Goal: Task Accomplishment & Management: Use online tool/utility

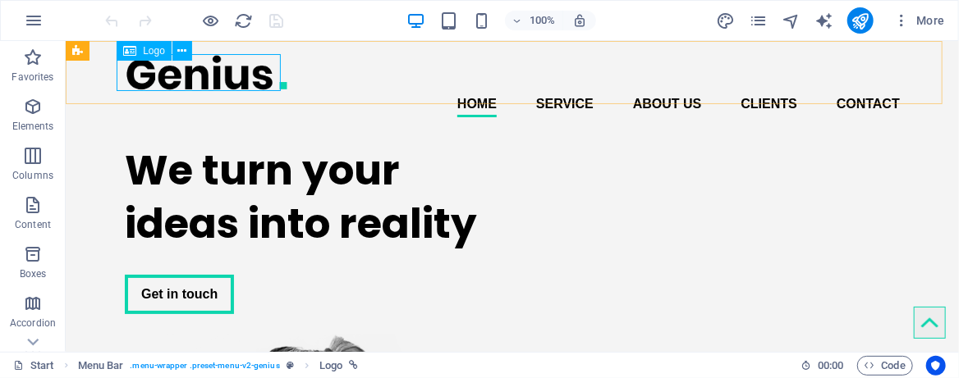
click at [154, 50] on span "Logo" at bounding box center [154, 51] width 22 height 10
click at [180, 50] on icon at bounding box center [181, 51] width 9 height 17
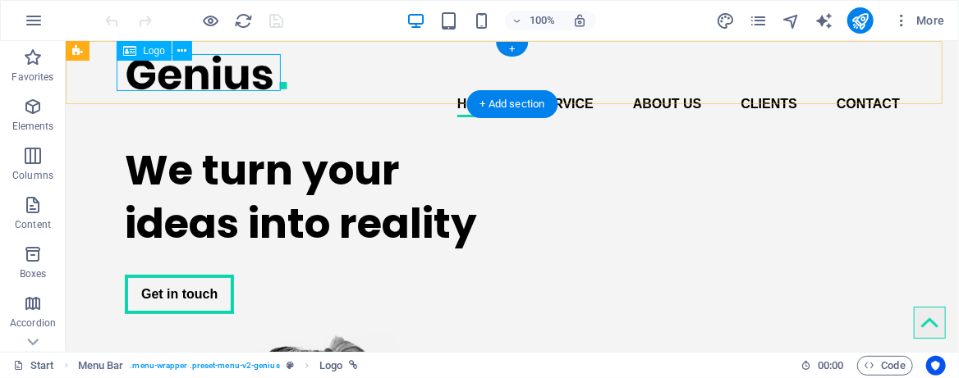
click at [140, 75] on div at bounding box center [511, 71] width 775 height 37
select select "px"
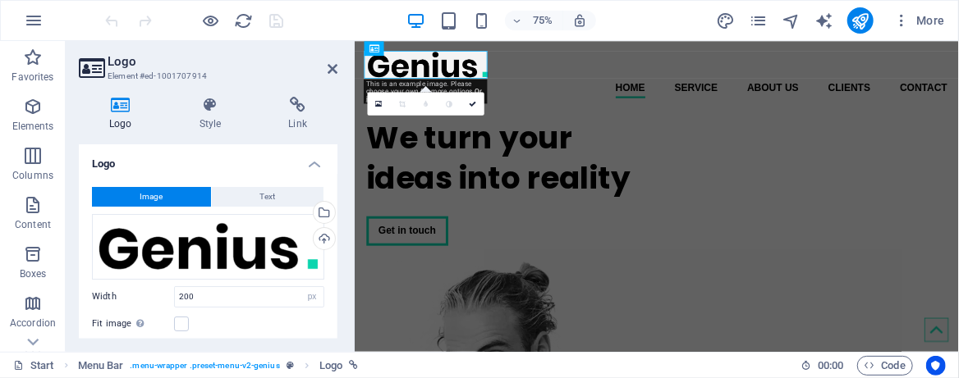
click at [139, 192] on button "Image" at bounding box center [151, 197] width 119 height 20
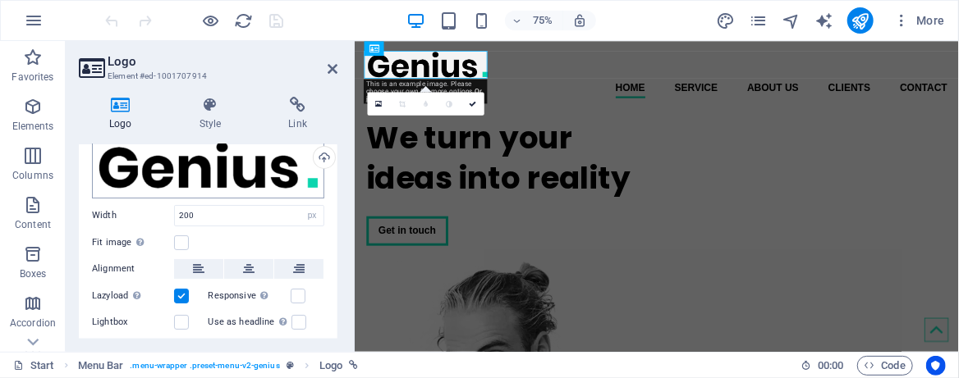
scroll to position [109, 0]
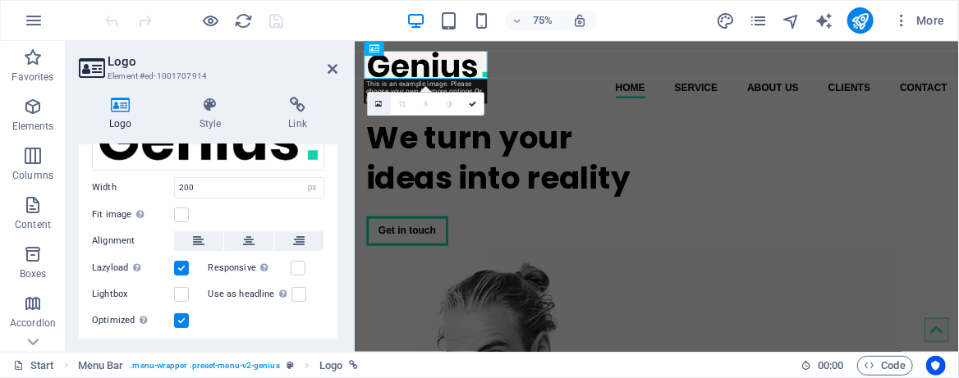
click at [380, 100] on icon at bounding box center [379, 103] width 7 height 9
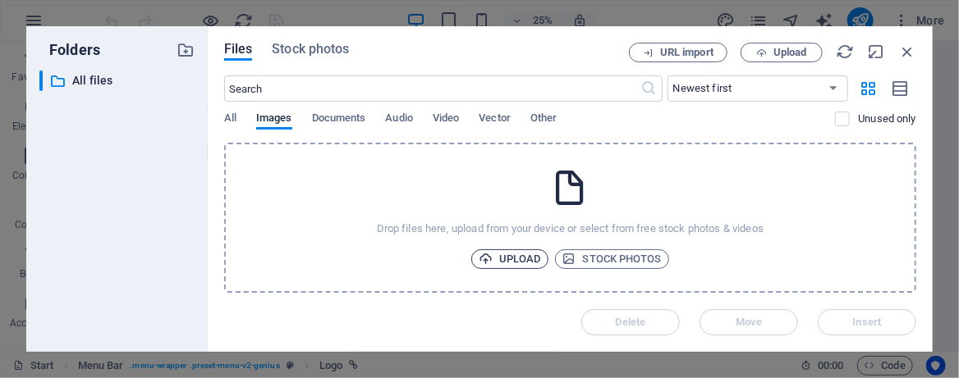
click at [515, 259] on span "Upload" at bounding box center [509, 259] width 62 height 20
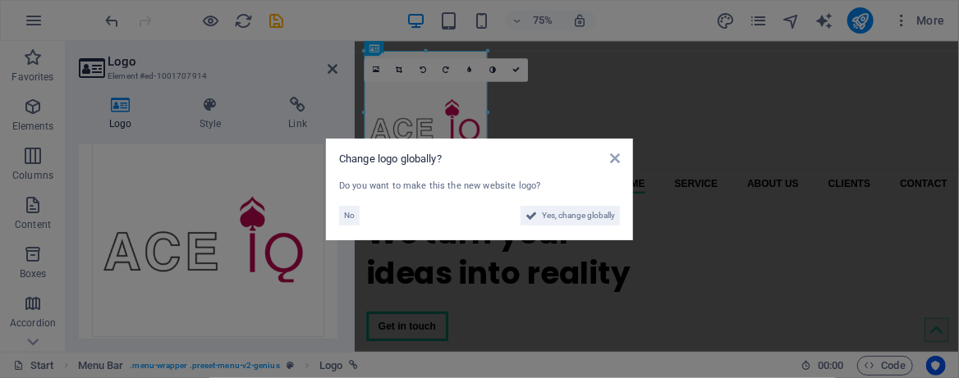
scroll to position [105, 0]
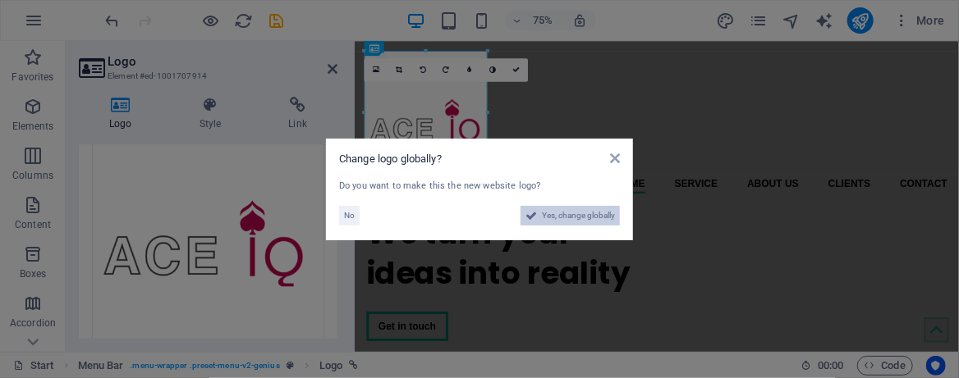
click at [563, 216] on span "Yes, change globally" at bounding box center [578, 216] width 73 height 20
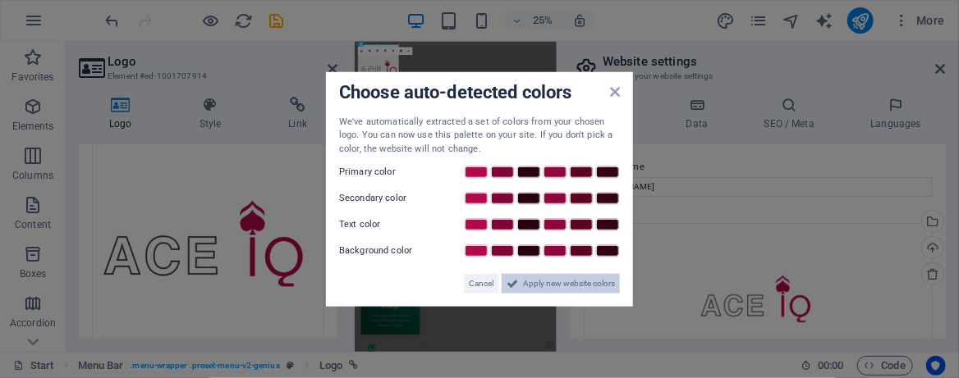
click at [562, 288] on span "Apply new website colors" at bounding box center [569, 284] width 92 height 20
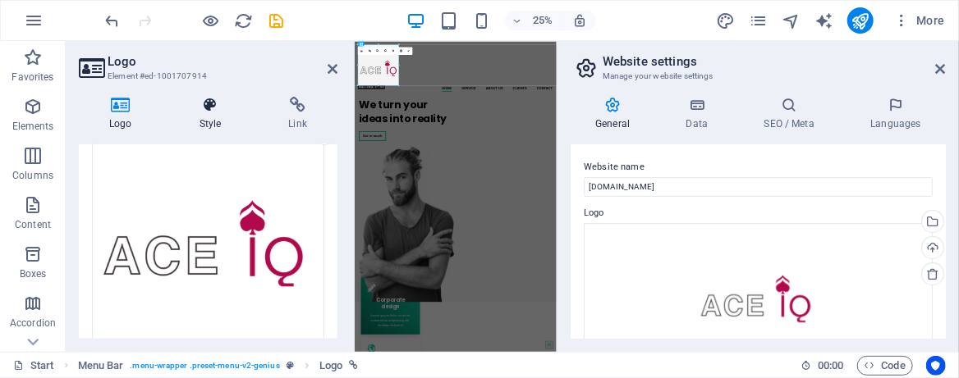
click at [222, 108] on icon at bounding box center [210, 105] width 83 height 16
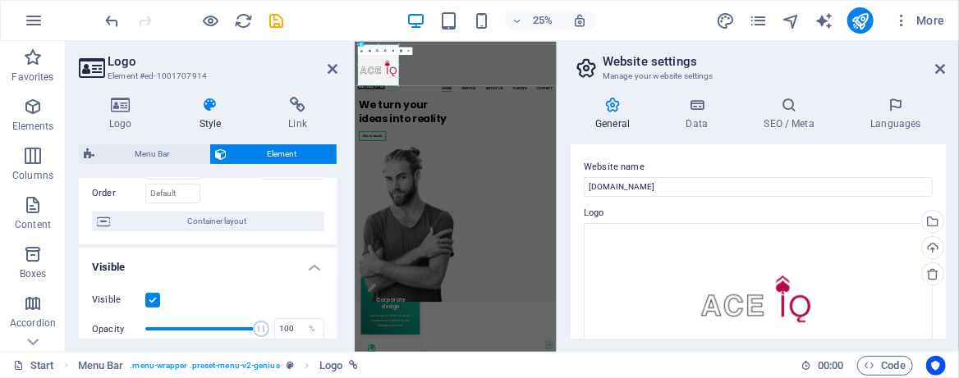
scroll to position [218, 0]
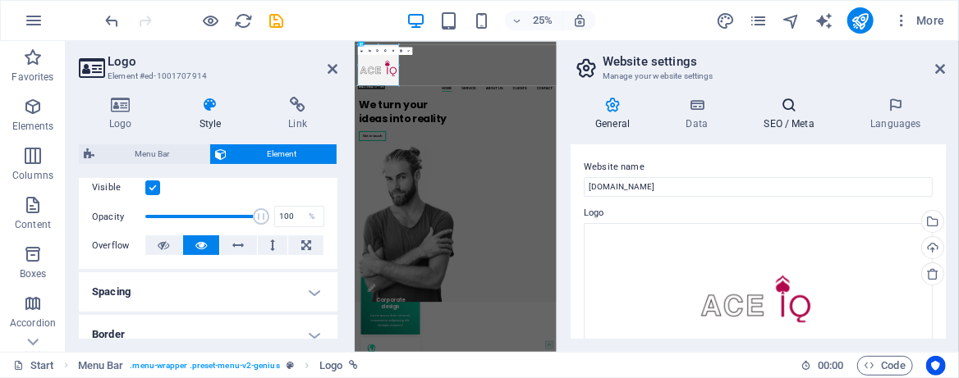
click at [804, 117] on h4 "SEO / Meta" at bounding box center [792, 114] width 107 height 34
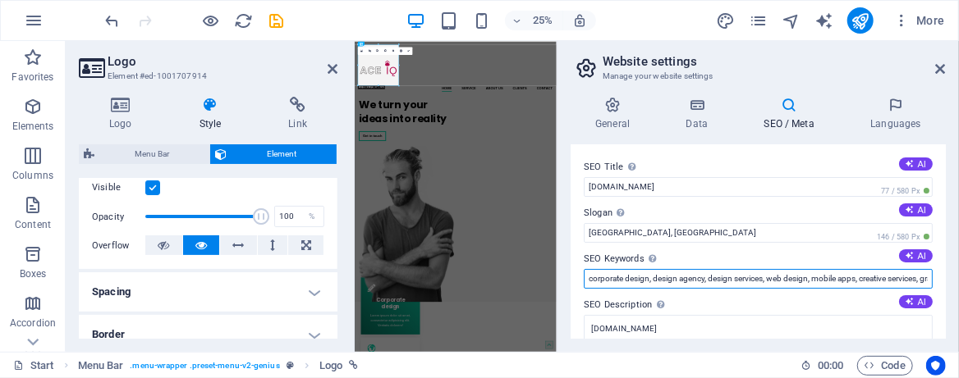
click at [675, 277] on input "corporate design, design agency, design services, web design, mobile apps, crea…" at bounding box center [757, 279] width 349 height 20
drag, startPoint x: 587, startPoint y: 278, endPoint x: 912, endPoint y: 266, distance: 325.2
click at [912, 266] on div "SEO Keywords Comma-separated list of keywords representing your website. AI cor…" at bounding box center [757, 268] width 349 height 39
drag, startPoint x: 1051, startPoint y: 317, endPoint x: 1093, endPoint y: 981, distance: 666.0
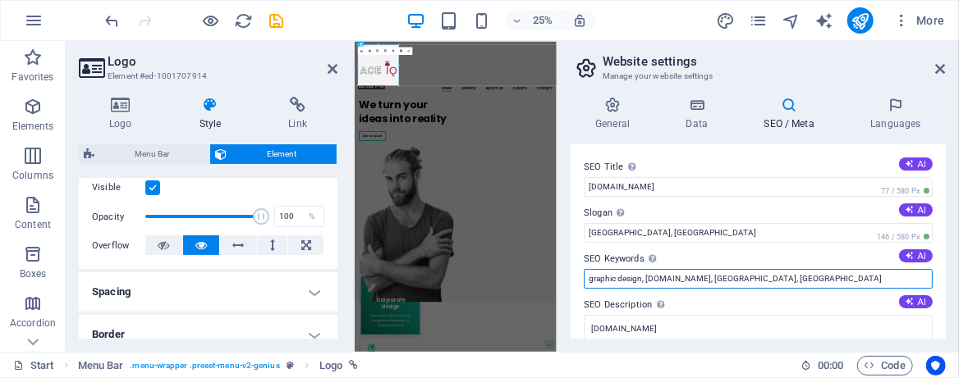
type input "graphic design, [DOMAIN_NAME], [GEOGRAPHIC_DATA], [GEOGRAPHIC_DATA]"
click at [766, 275] on input "graphic design, [DOMAIN_NAME], [GEOGRAPHIC_DATA], [GEOGRAPHIC_DATA]" at bounding box center [757, 279] width 349 height 20
drag, startPoint x: 675, startPoint y: 279, endPoint x: 578, endPoint y: 281, distance: 96.9
click at [578, 281] on div "SEO Title The title of your website - make it something that stands out in sear…" at bounding box center [757, 241] width 375 height 194
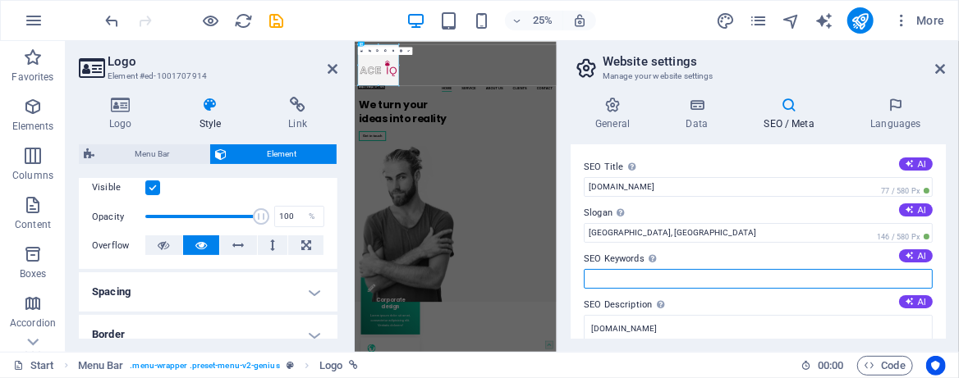
paste input "beauty brand consulting, beauty ecommerce strategy, conversion rate optimizatio…"
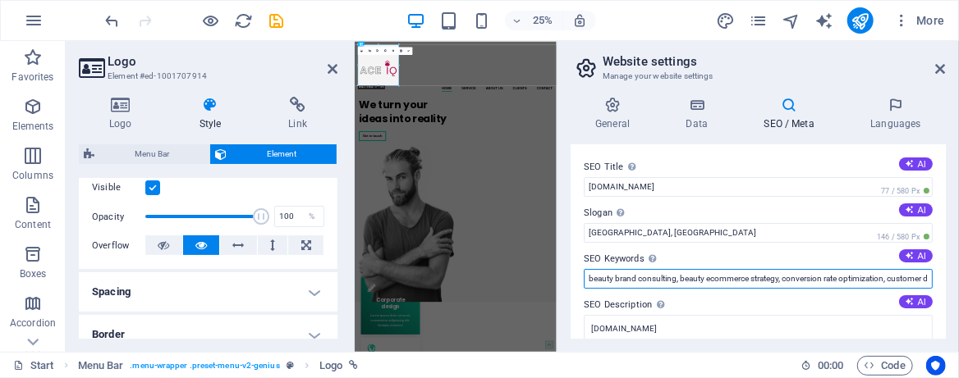
click at [835, 277] on input "beauty brand consulting, beauty ecommerce strategy, conversion rate optimizatio…" at bounding box center [757, 279] width 349 height 20
click at [588, 278] on input "beauty brand consulting, beauty ecommerce strategy, conversion rate optimizatio…" at bounding box center [757, 279] width 349 height 20
click at [675, 284] on input "barcelona beauty brand consulting, beauty ecommerce strategy, conversion rate o…" at bounding box center [757, 279] width 349 height 20
type input "barcelona beauty brand consulting, beauty ecommerce strategy, conversion rate o…"
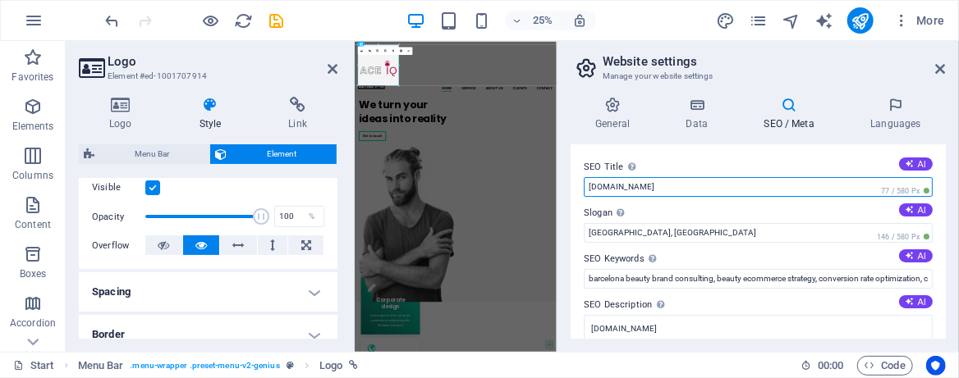
click at [643, 185] on input "[DOMAIN_NAME]" at bounding box center [757, 187] width 349 height 20
paste input "Beauty Brand Consulting & CRO"
type input "[DOMAIN_NAME] - Beauty Brand Consulting & CRO"
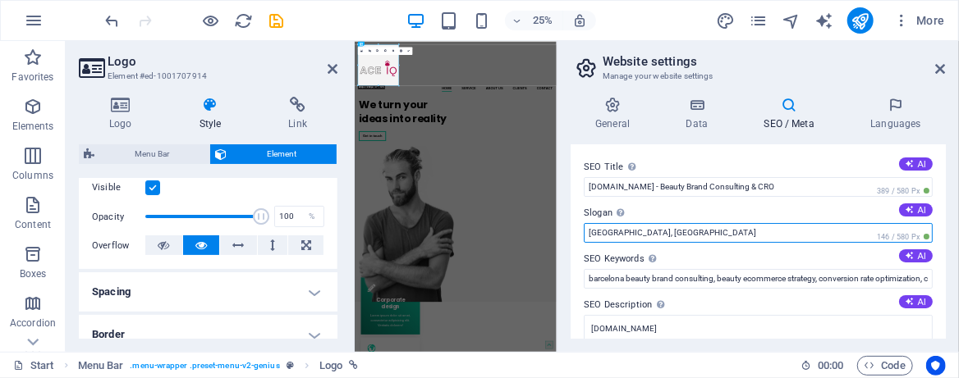
click at [598, 234] on input "[GEOGRAPHIC_DATA], [GEOGRAPHIC_DATA]" at bounding box center [757, 233] width 349 height 20
click at [639, 236] on input "[GEOGRAPHIC_DATA], [GEOGRAPHIC_DATA]" at bounding box center [757, 233] width 349 height 20
drag, startPoint x: 671, startPoint y: 235, endPoint x: 574, endPoint y: 227, distance: 97.1
click at [574, 227] on div "SEO Title The title of your website - make it something that stands out in sear…" at bounding box center [757, 241] width 375 height 194
paste input "Data-driven strategy & CRO for beauty brands. Based in [GEOGRAPHIC_DATA], worki…"
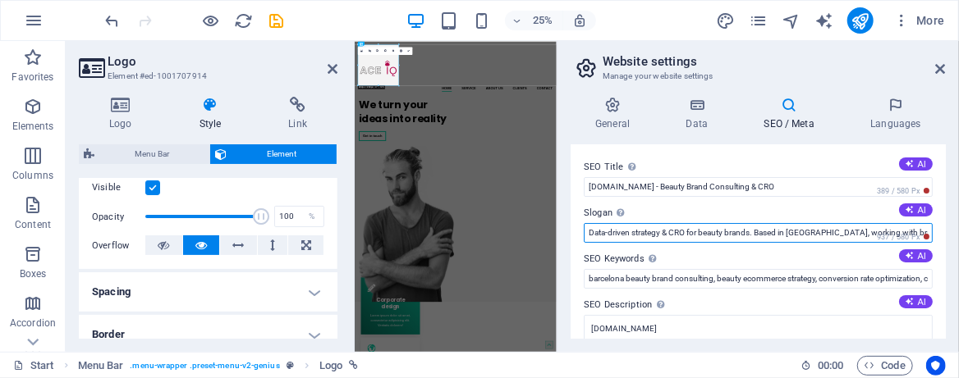
scroll to position [0, 34]
type input "Data-driven strategy & CRO for beauty brands. Based in [GEOGRAPHIC_DATA], worki…"
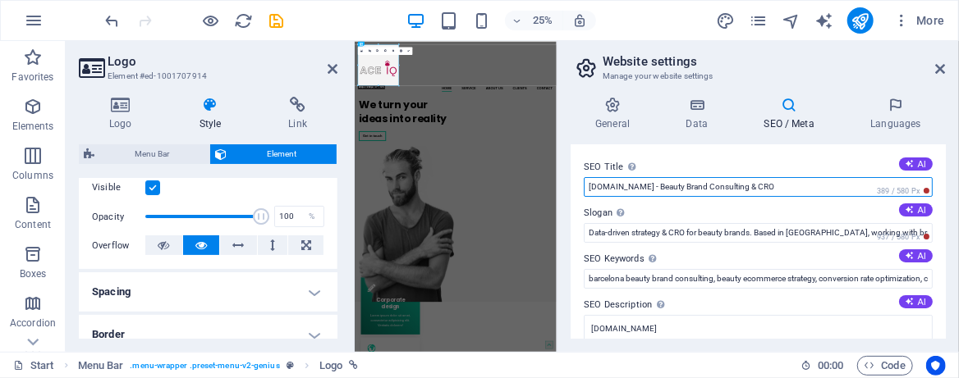
click at [755, 189] on input "[DOMAIN_NAME] - Beauty Brand Consulting & CRO" at bounding box center [757, 187] width 349 height 20
type input "[DOMAIN_NAME] - Beauty Brand Consulting & CRO in [GEOGRAPHIC_DATA]"
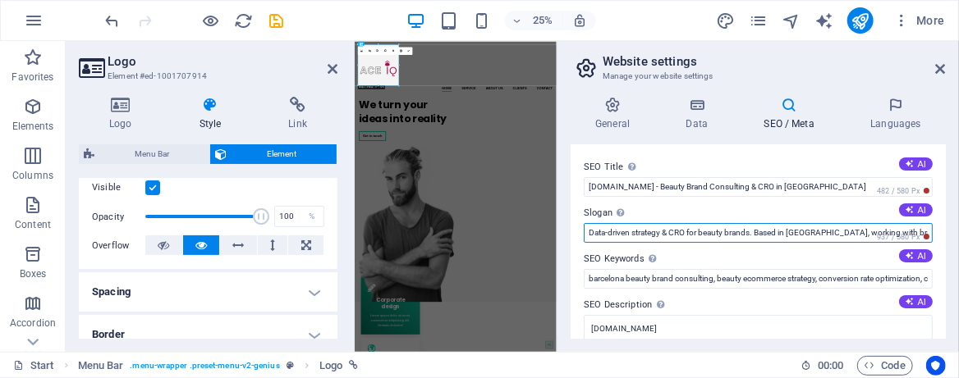
scroll to position [0, 34]
drag, startPoint x: 588, startPoint y: 231, endPoint x: 957, endPoint y: 223, distance: 368.6
click at [957, 223] on div "General Data SEO / Meta Languages Website name [DOMAIN_NAME] Logo Drag files he…" at bounding box center [757, 218] width 401 height 268
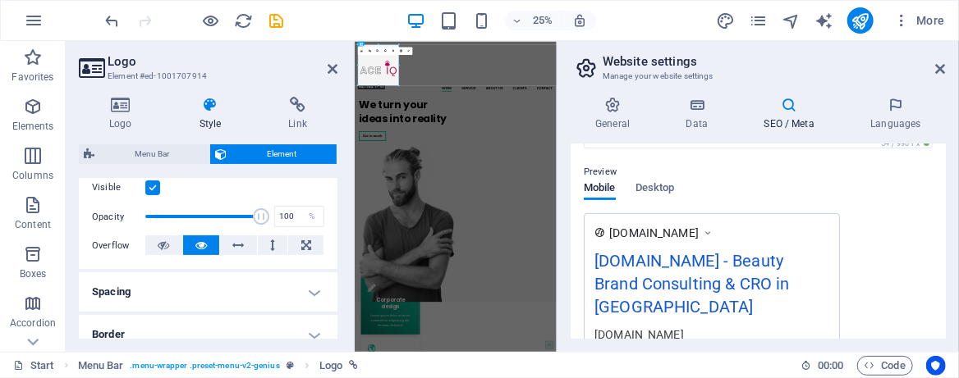
scroll to position [0, 0]
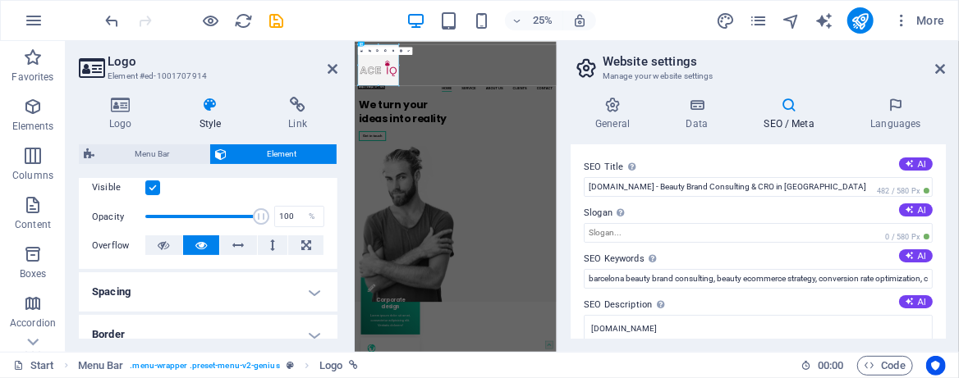
drag, startPoint x: 579, startPoint y: 259, endPoint x: 642, endPoint y: 257, distance: 62.4
click at [642, 257] on div "SEO Title The title of your website - make it something that stands out in sear…" at bounding box center [757, 241] width 375 height 194
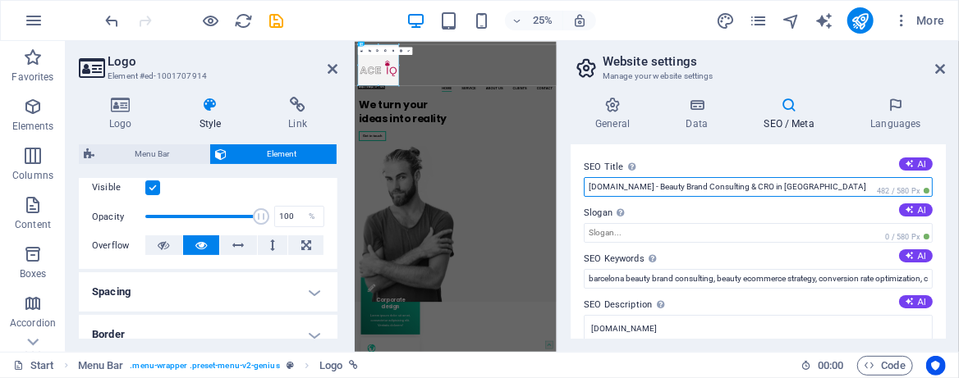
drag, startPoint x: 783, startPoint y: 185, endPoint x: 626, endPoint y: 180, distance: 156.8
click at [626, 180] on input "[DOMAIN_NAME] - Beauty Brand Consulting & CRO in [GEOGRAPHIC_DATA]" at bounding box center [757, 187] width 349 height 20
paste input "Data-Driven Strategy & CRO for Beauty Brands"
type input "[DOMAIN_NAME] - Data-Driven Strategy & CRO for Beauty Brands in [GEOGRAPHIC_DAT…"
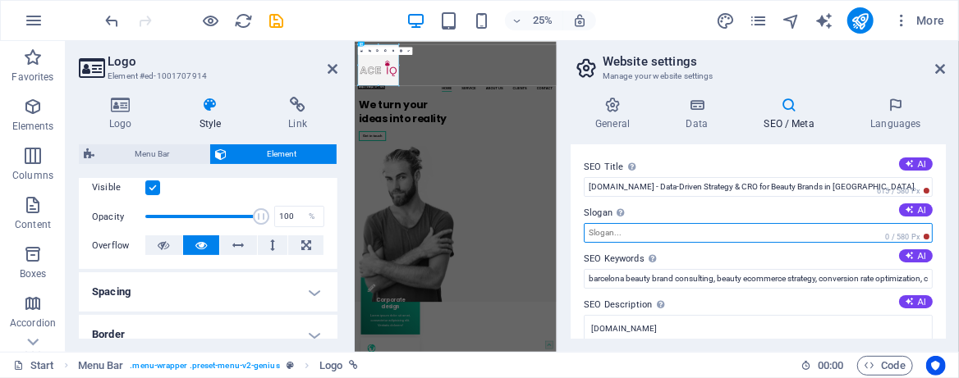
click at [613, 233] on input "Slogan The slogan of your website. AI" at bounding box center [757, 233] width 349 height 20
paste input "Based in [GEOGRAPHIC_DATA]. Driving growth for beauty brands across [GEOGRAPHIC…"
type input "Based in [GEOGRAPHIC_DATA]. Driving growth for beauty brands across [GEOGRAPHIC…"
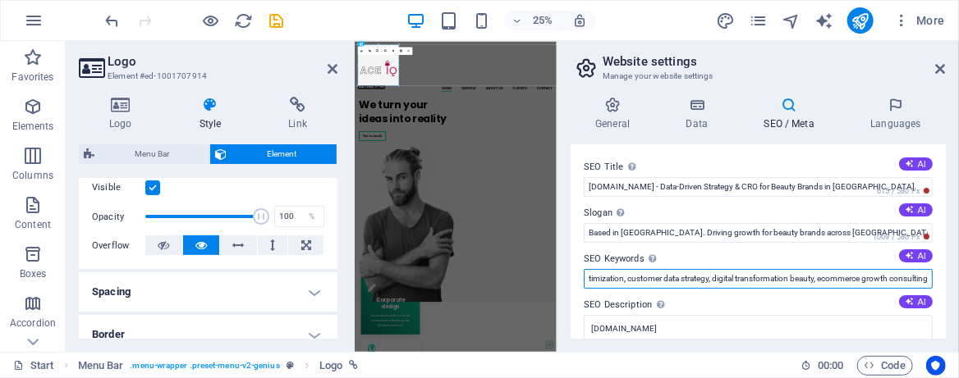
scroll to position [0, 312]
drag, startPoint x: 587, startPoint y: 277, endPoint x: 957, endPoint y: 295, distance: 370.6
click at [957, 295] on div "General Data SEO / Meta Languages Website name [DOMAIN_NAME] Logo Drag files he…" at bounding box center [757, 218] width 401 height 268
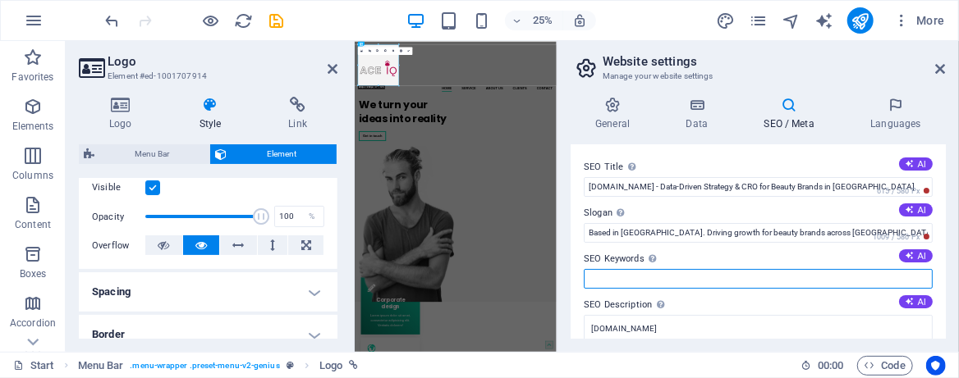
scroll to position [0, 0]
paste input "beauty brand consulting, beauty ecommerce strategy, conversion rate optimizatio…"
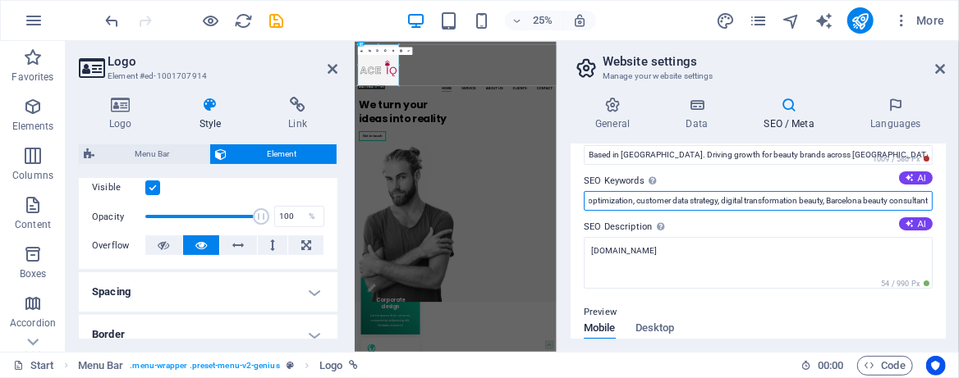
scroll to position [109, 0]
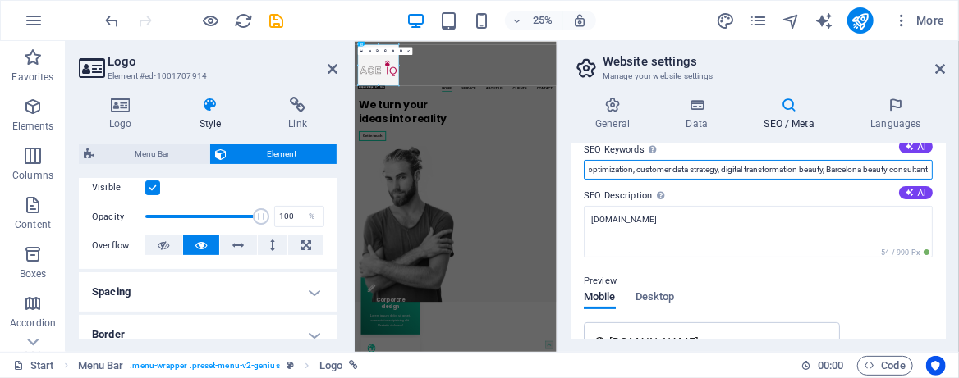
type input "beauty brand consulting, beauty ecommerce strategy, conversion rate optimizatio…"
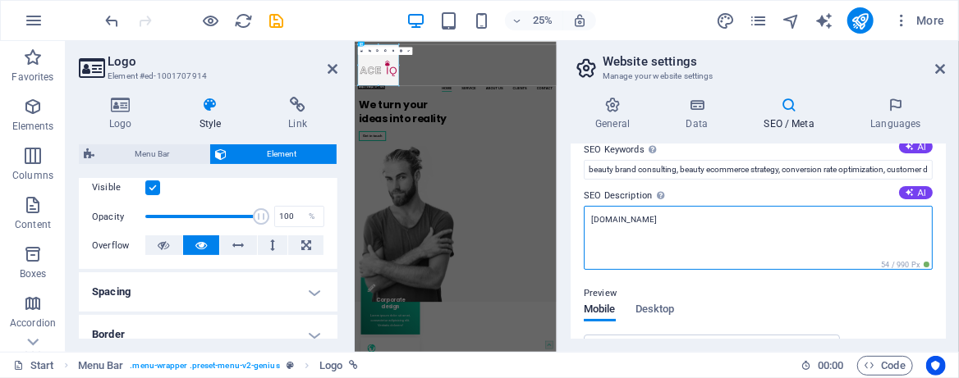
drag, startPoint x: 623, startPoint y: 224, endPoint x: 589, endPoint y: 223, distance: 33.7
click at [589, 223] on textarea "[DOMAIN_NAME]" at bounding box center [757, 238] width 349 height 64
paste textarea "Data-driven strategy and CRO for beauty brands. Based in [GEOGRAPHIC_DATA], dri…"
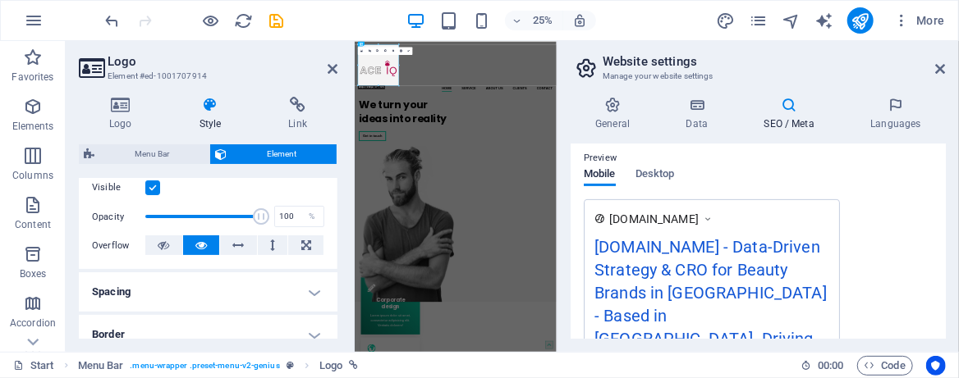
scroll to position [218, 0]
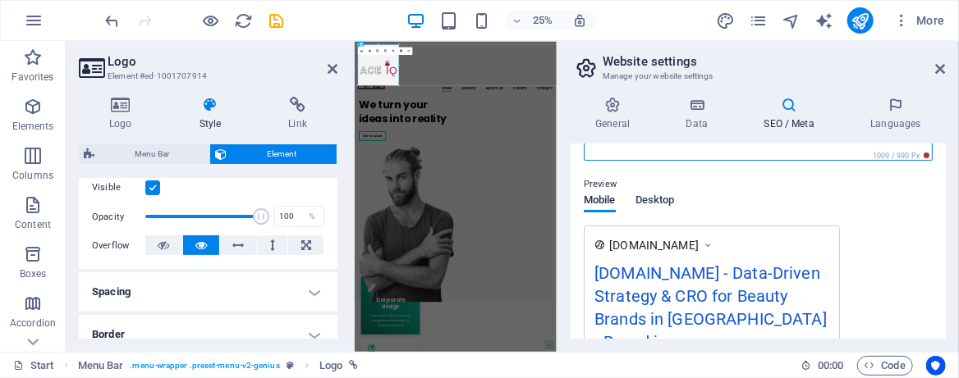
type textarea "Data-driven strategy and CRO for beauty brands. Based in [GEOGRAPHIC_DATA], dri…"
click at [658, 198] on button "Desktop" at bounding box center [654, 203] width 39 height 18
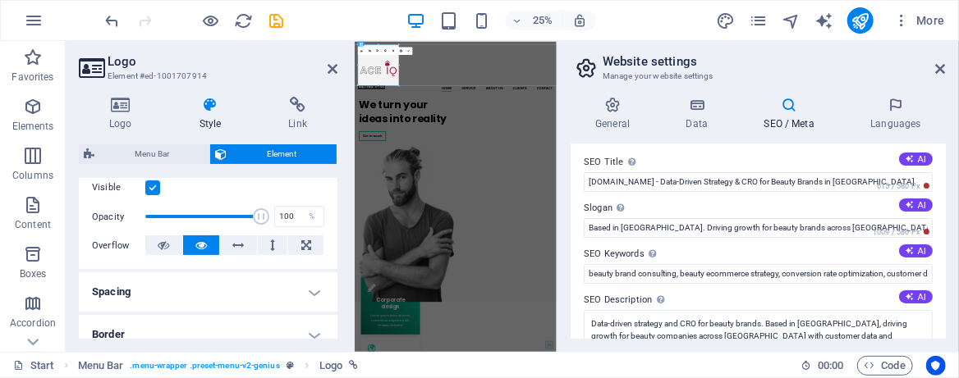
scroll to position [0, 0]
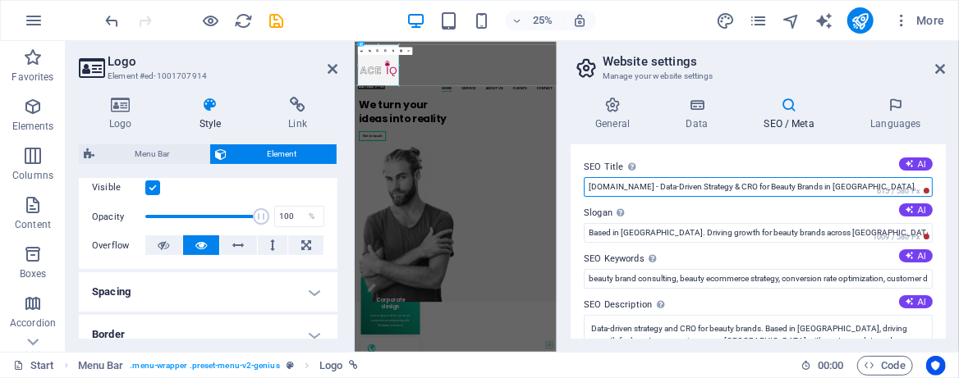
drag, startPoint x: 831, startPoint y: 186, endPoint x: 793, endPoint y: 185, distance: 38.6
click at [793, 185] on input "[DOMAIN_NAME] - Data-Driven Strategy & CRO for Beauty Brands in [GEOGRAPHIC_DAT…" at bounding box center [757, 187] width 349 height 20
drag, startPoint x: 980, startPoint y: 225, endPoint x: 1115, endPoint y: 623, distance: 420.4
click at [630, 190] on input "[DOMAIN_NAME] - Data-Driven Strategy & CRO for Beauty Brands" at bounding box center [757, 187] width 349 height 20
drag, startPoint x: 627, startPoint y: 187, endPoint x: 571, endPoint y: 181, distance: 56.1
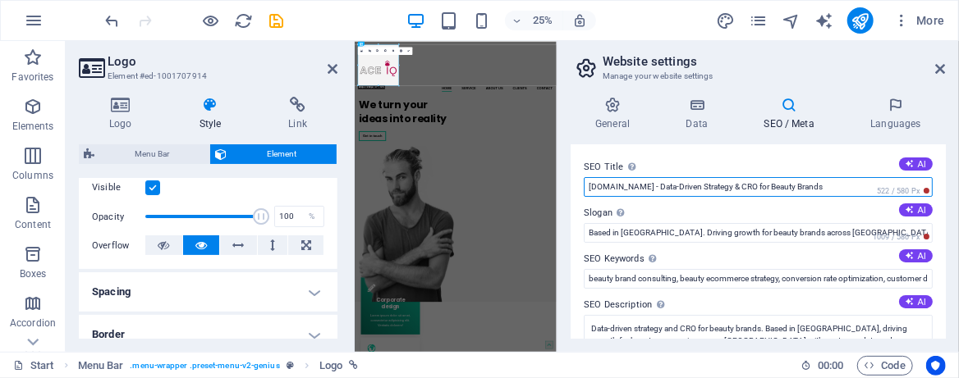
click at [571, 181] on div "SEO Title The title of your website - make it something that stands out in sear…" at bounding box center [757, 241] width 375 height 194
click at [799, 183] on input "Data-Driven Strategy & CRO for Beauty Brands" at bounding box center [757, 187] width 349 height 20
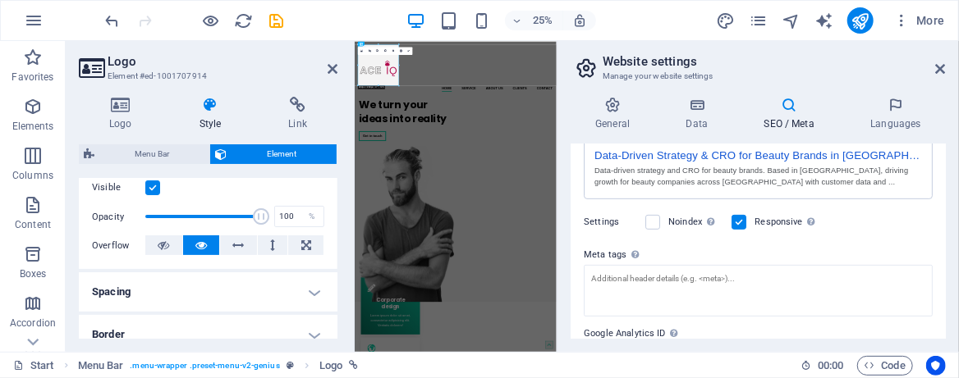
scroll to position [280, 0]
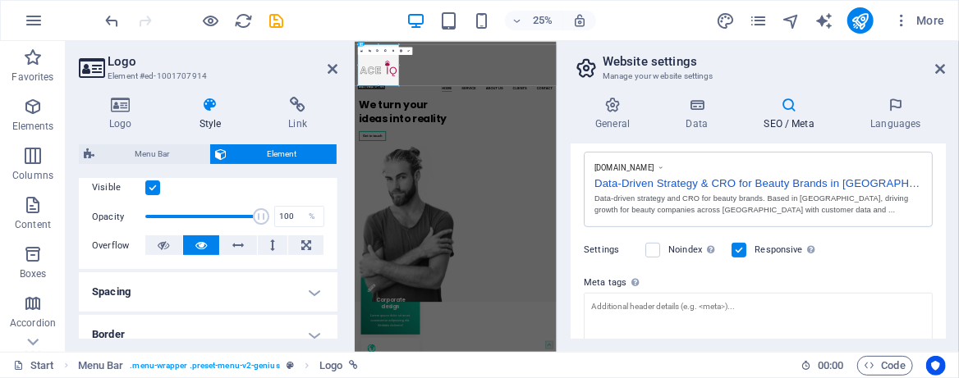
type input "Data-Driven Strategy & CRO for Beauty Brands in [GEOGRAPHIC_DATA]"
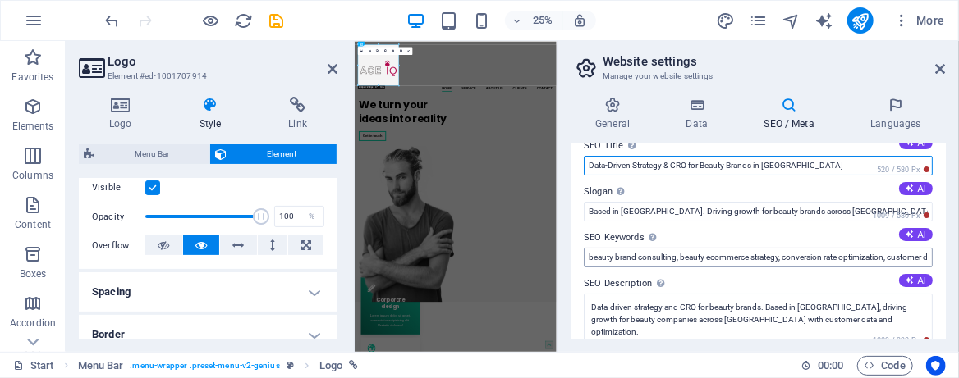
scroll to position [0, 0]
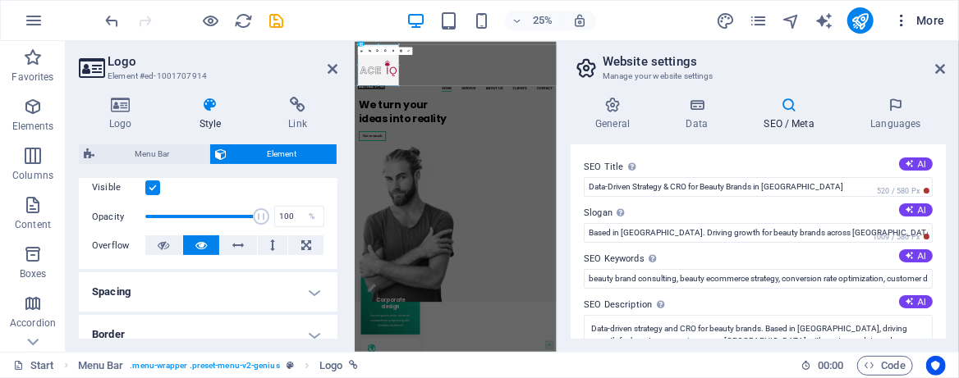
click at [899, 20] on icon "button" at bounding box center [901, 20] width 16 height 16
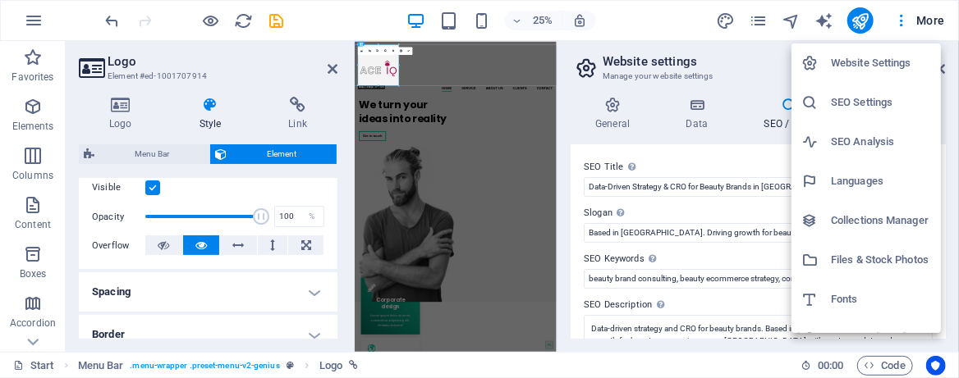
click at [280, 20] on div at bounding box center [479, 189] width 959 height 378
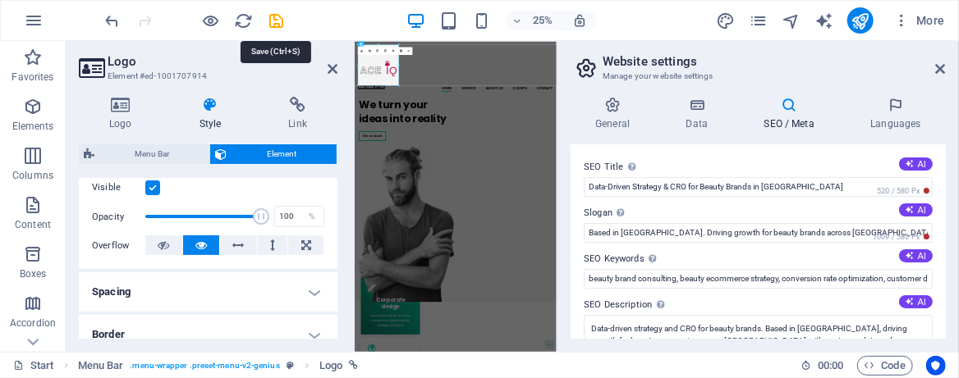
click at [280, 20] on icon "save" at bounding box center [277, 20] width 19 height 19
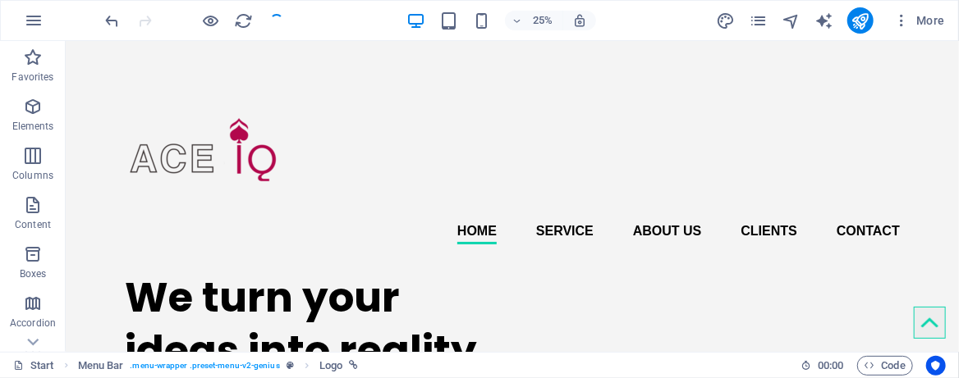
checkbox input "false"
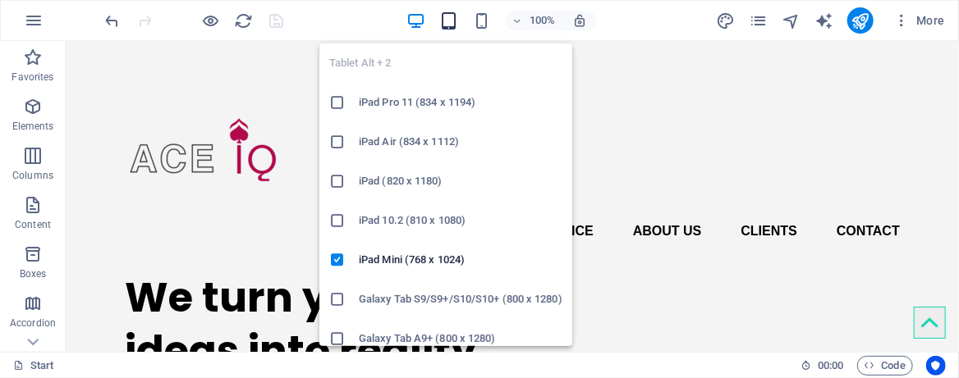
click at [451, 21] on icon "button" at bounding box center [448, 20] width 19 height 19
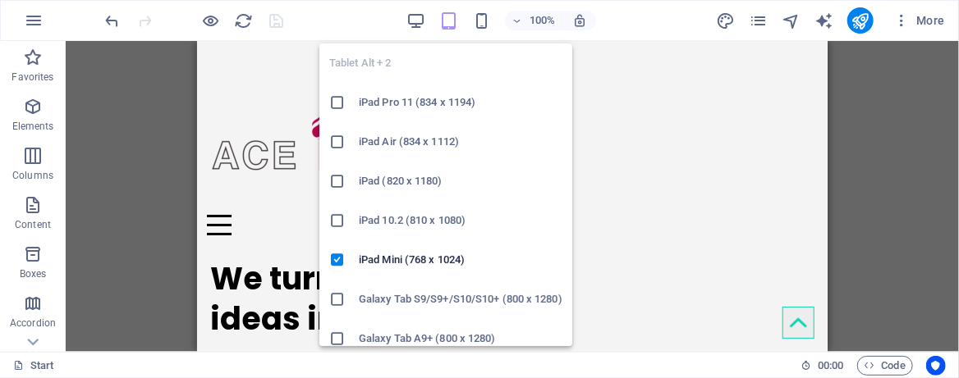
click at [441, 107] on h6 "iPad Pro 11 (834 x 1194)" at bounding box center [461, 103] width 204 height 20
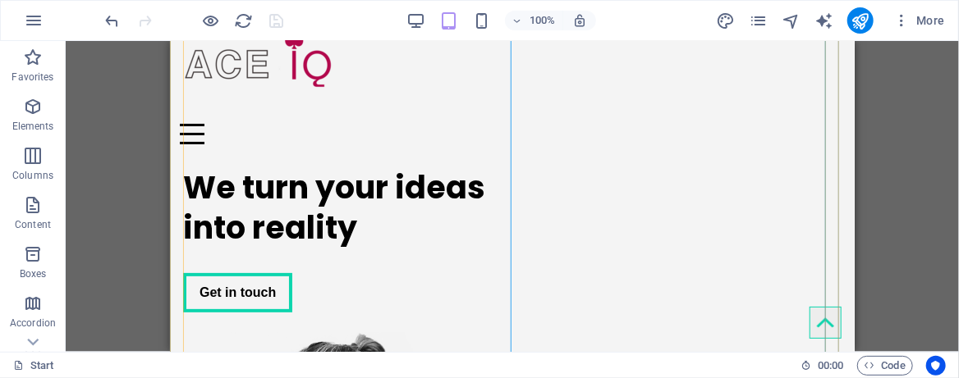
scroll to position [218, 0]
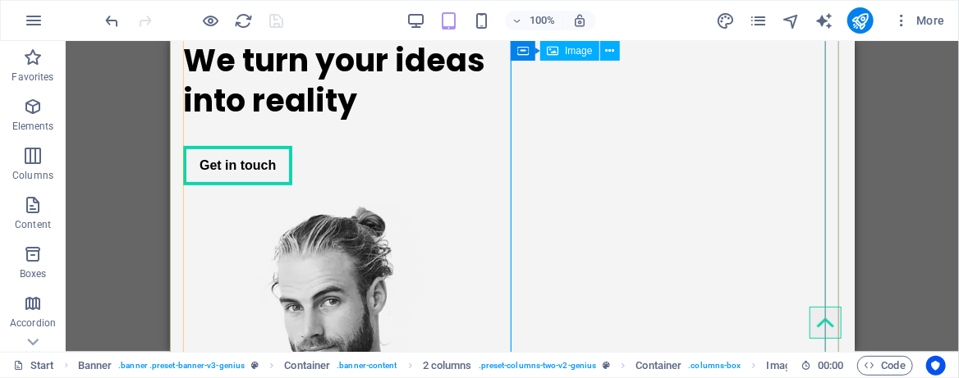
click at [575, 53] on span "Image" at bounding box center [578, 51] width 27 height 10
click at [556, 48] on icon at bounding box center [552, 51] width 11 height 20
click at [545, 50] on div "Image" at bounding box center [569, 51] width 58 height 20
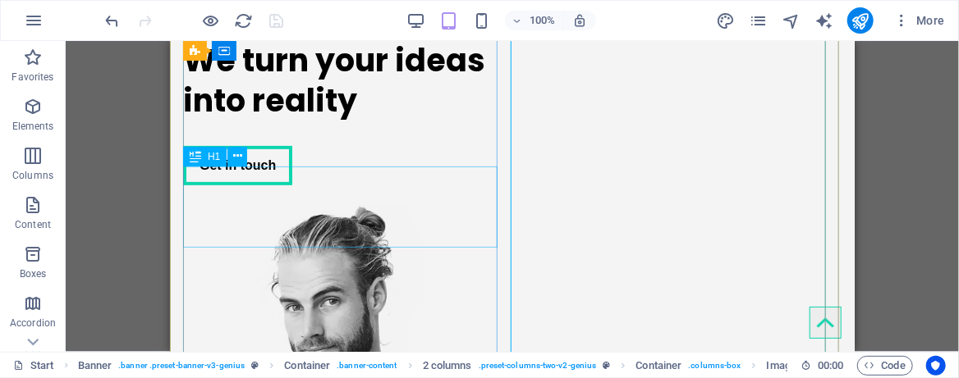
click at [277, 121] on div "We turn your ideas into reality" at bounding box center [343, 79] width 323 height 81
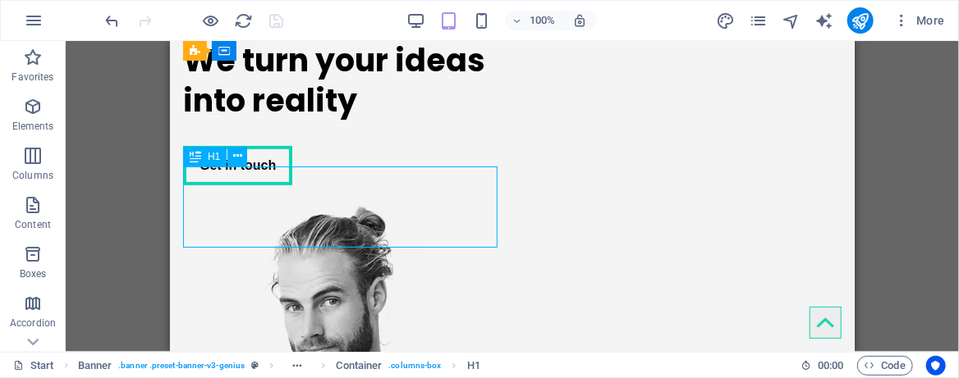
click at [340, 121] on div "We turn your ideas into reality" at bounding box center [343, 79] width 323 height 81
click at [359, 121] on div "We turn your ideas into reality" at bounding box center [343, 79] width 323 height 81
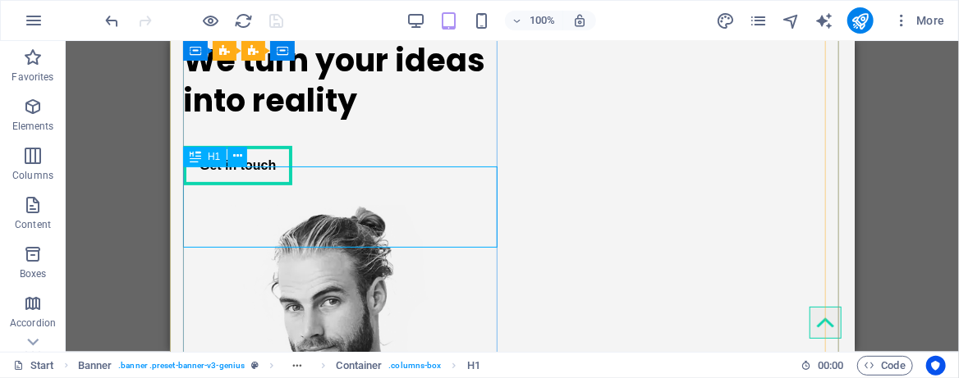
click at [374, 121] on div "We turn your ideas into reality" at bounding box center [343, 79] width 323 height 81
click at [356, 121] on div "We turn your ideas into reality" at bounding box center [343, 79] width 323 height 81
click at [350, 121] on div "We turn your ideas into reality" at bounding box center [343, 79] width 323 height 81
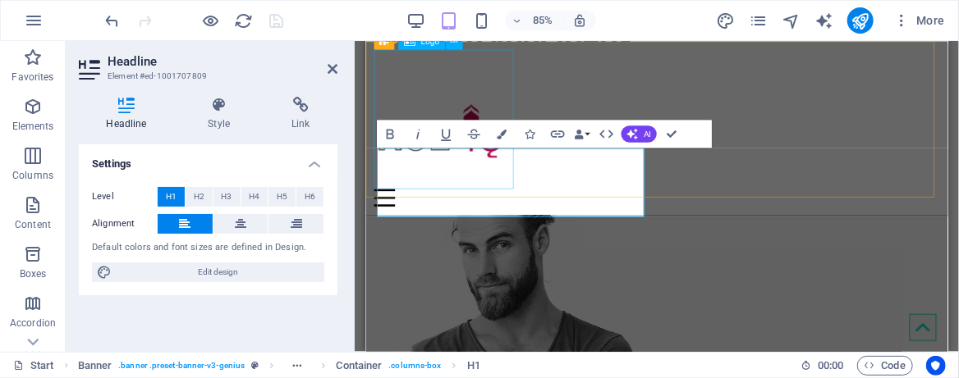
click at [452, 190] on div at bounding box center [707, 132] width 665 height 164
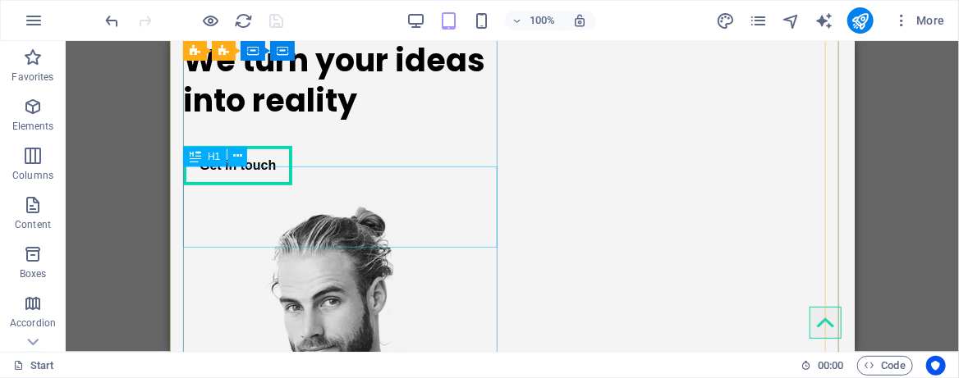
click at [382, 121] on div "We turn your ideas into reality" at bounding box center [343, 79] width 323 height 81
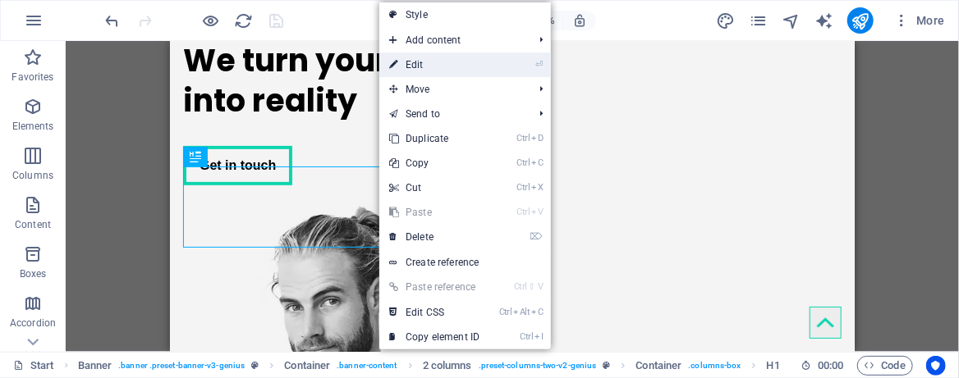
click at [432, 68] on link "⏎ Edit" at bounding box center [434, 65] width 110 height 25
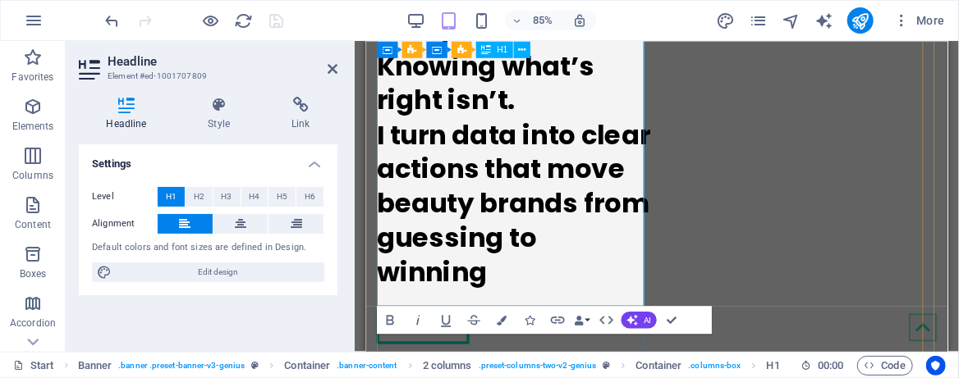
scroll to position [400, 0]
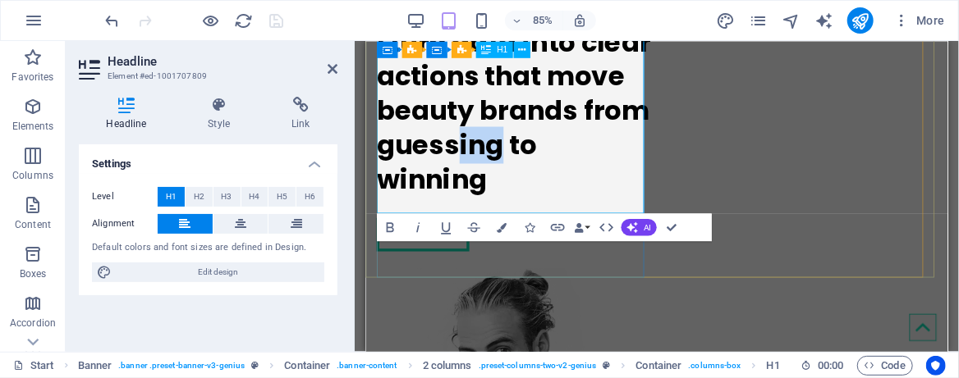
drag, startPoint x: 524, startPoint y: 187, endPoint x: 475, endPoint y: 184, distance: 48.5
click at [475, 184] on h1 "Free advice is everywhere. Knowing what’s right isn’t. I turn data into clear a…" at bounding box center [539, 40] width 323 height 365
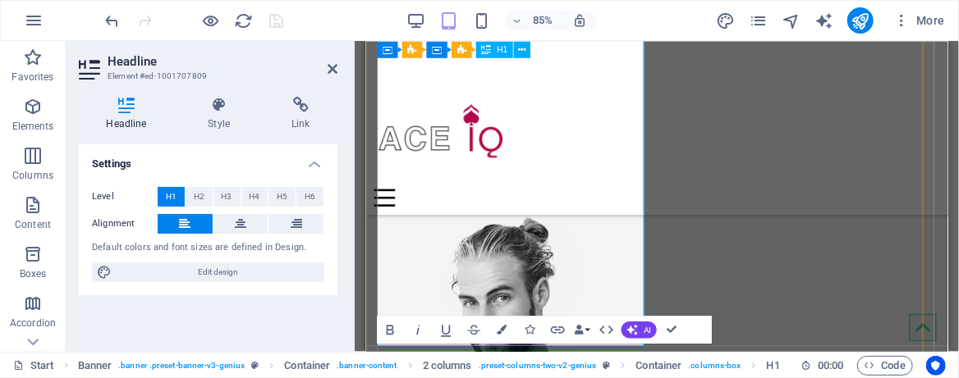
scroll to position [243, 0]
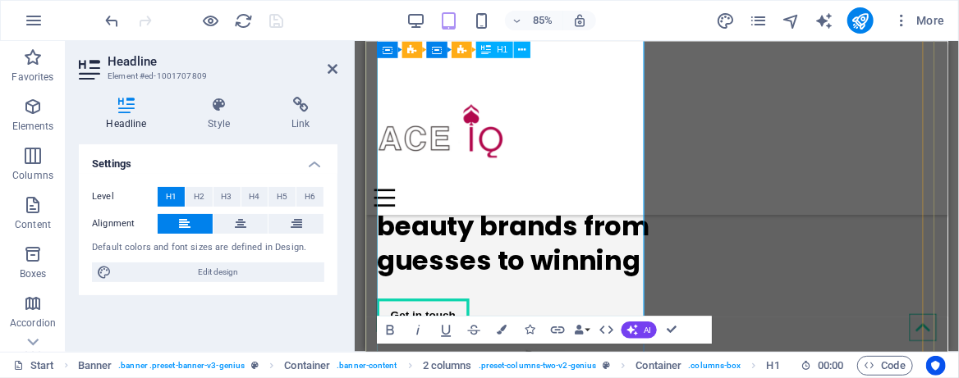
click at [581, 318] on h1 "Free advice is everywhere. Knowing what’s right isn’t. I turn data into clear a…" at bounding box center [539, 156] width 323 height 324
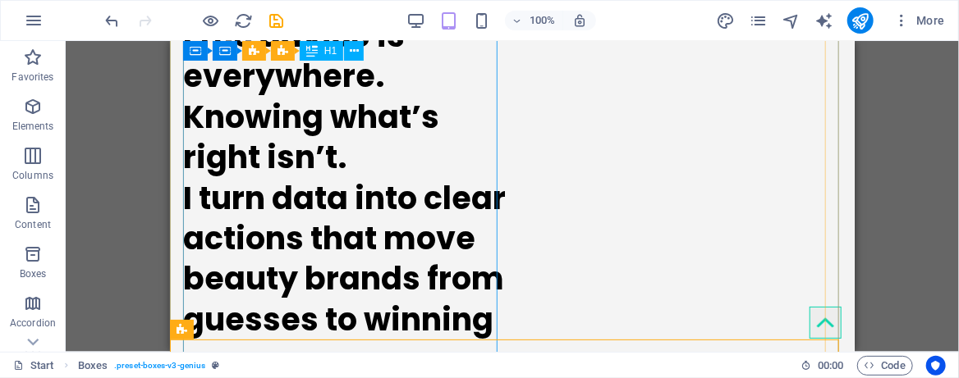
click at [450, 332] on div "Free advice is everywhere. Knowing what’s right isn’t. I turn data into clear a…" at bounding box center [343, 177] width 323 height 324
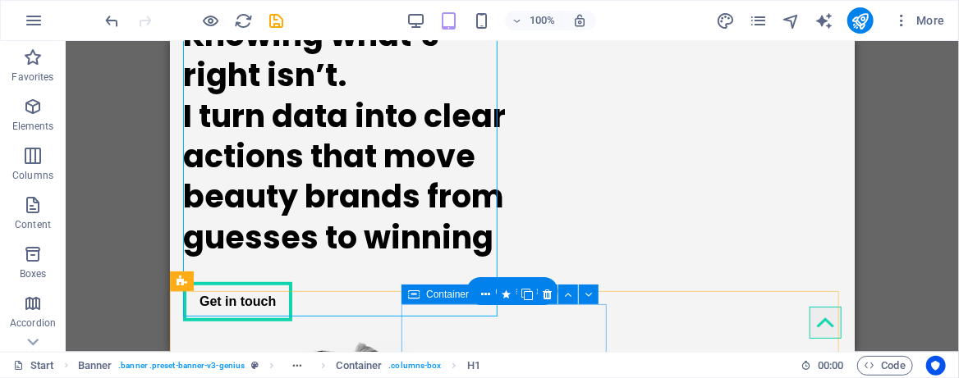
scroll to position [352, 0]
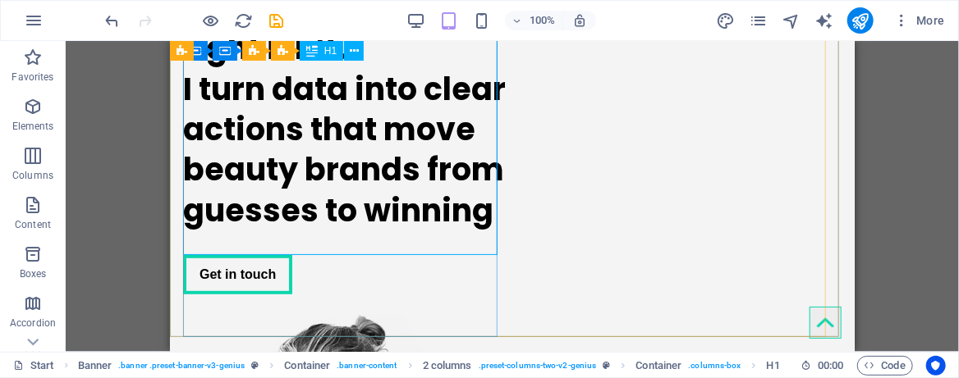
click at [315, 52] on icon at bounding box center [311, 51] width 11 height 20
click at [354, 51] on icon at bounding box center [354, 51] width 9 height 17
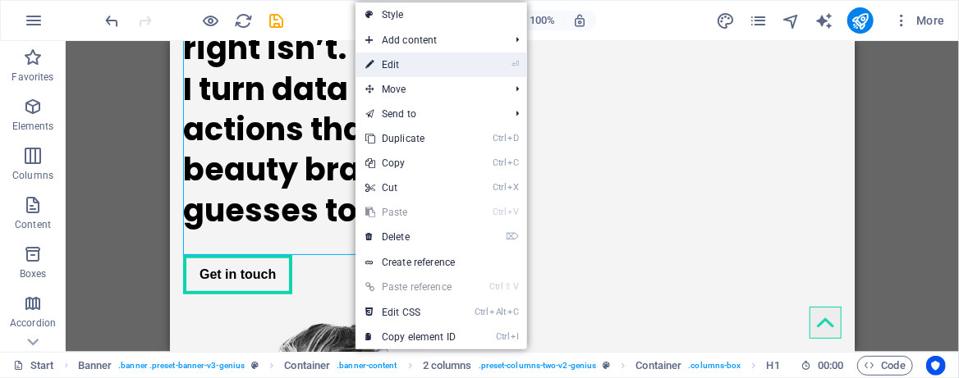
click at [404, 63] on link "⏎ Edit" at bounding box center [410, 65] width 110 height 25
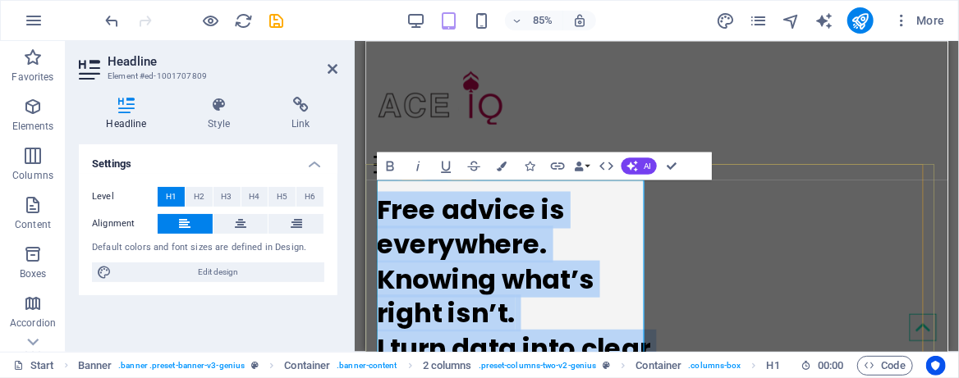
scroll to position [258, 0]
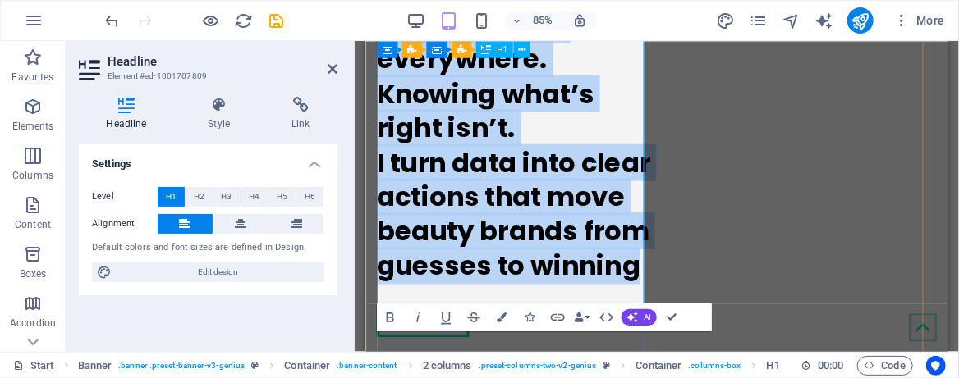
click at [610, 319] on h1 "Free advice is everywhere. Knowing what’s right isn’t. I turn data into clear a…" at bounding box center [539, 162] width 323 height 324
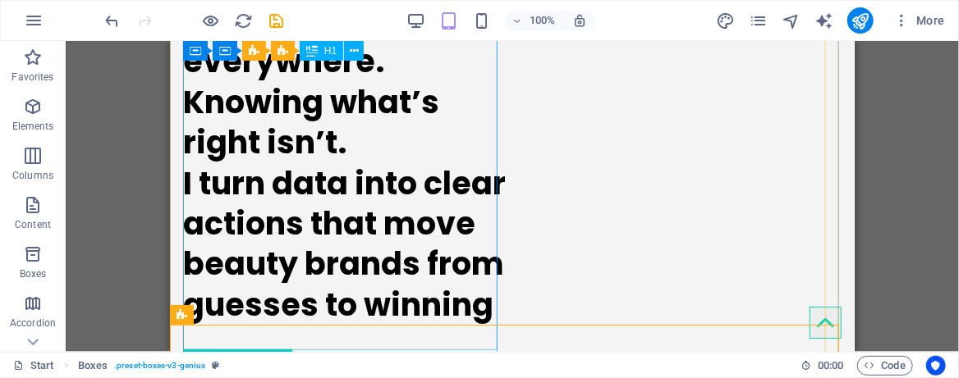
click at [489, 299] on div "Free advice is everywhere. Knowing what’s right isn’t. I turn data into clear a…" at bounding box center [343, 162] width 323 height 324
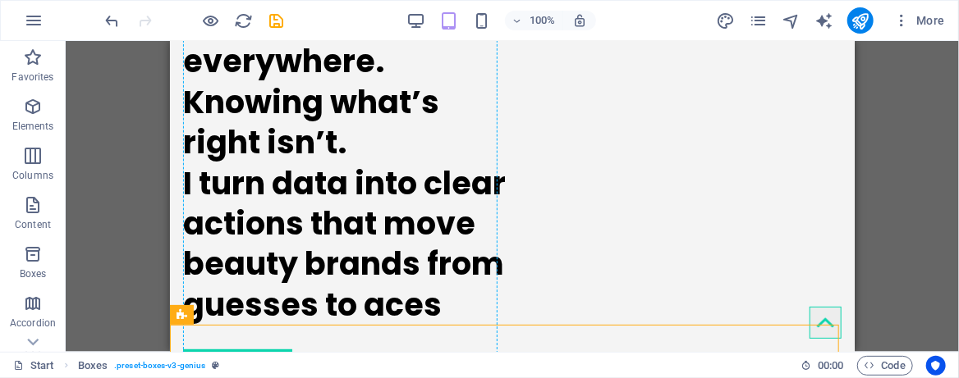
drag, startPoint x: 438, startPoint y: 323, endPoint x: 354, endPoint y: 159, distance: 183.9
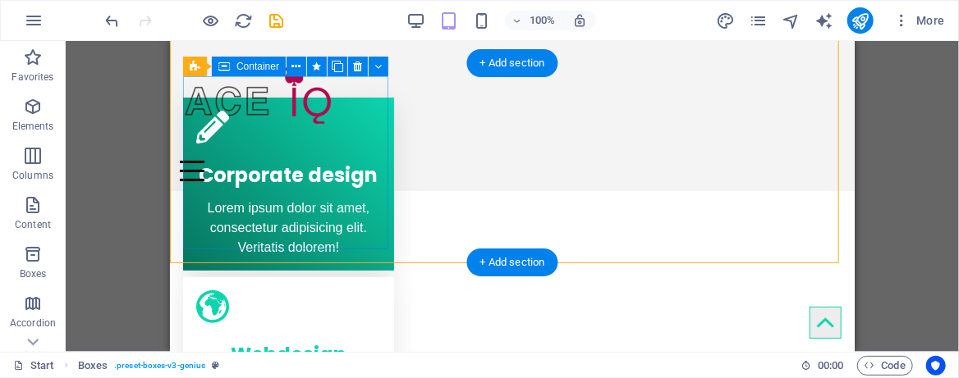
scroll to position [21, 0]
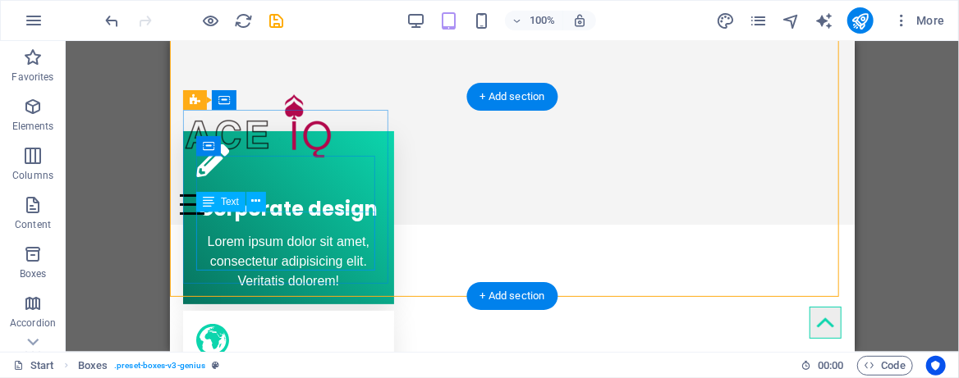
click at [337, 247] on div "Lorem ipsum dolor sit amet, consectetur adipisicing elit. Veritatis dolorem!" at bounding box center [287, 260] width 185 height 59
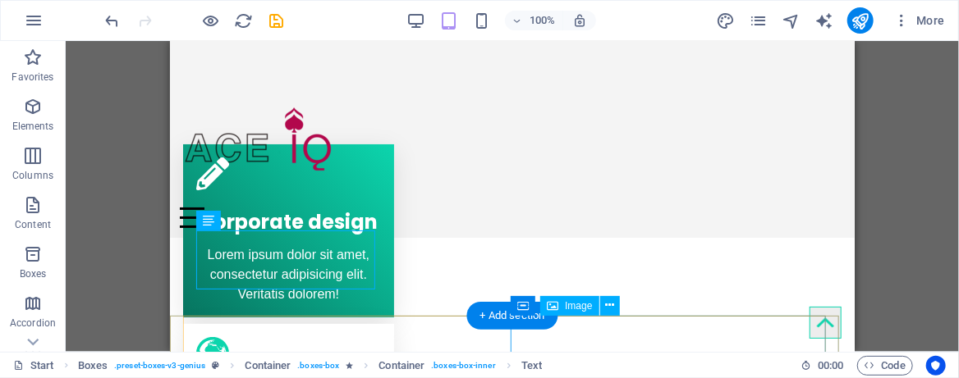
scroll to position [0, 0]
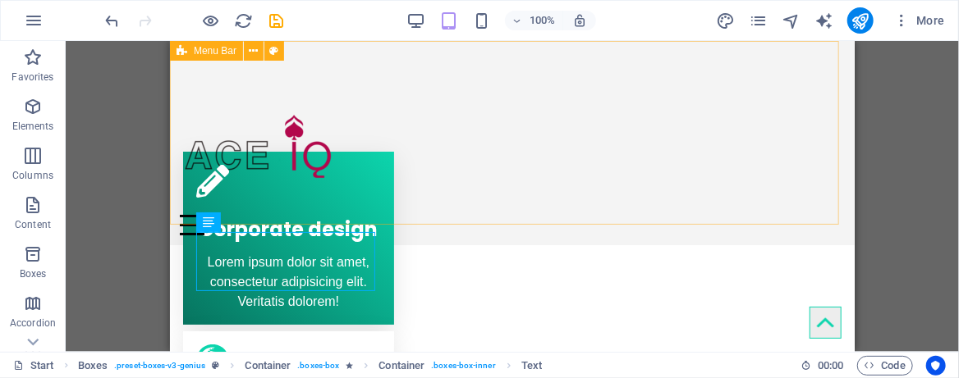
click at [208, 54] on span "Menu Bar" at bounding box center [215, 51] width 43 height 10
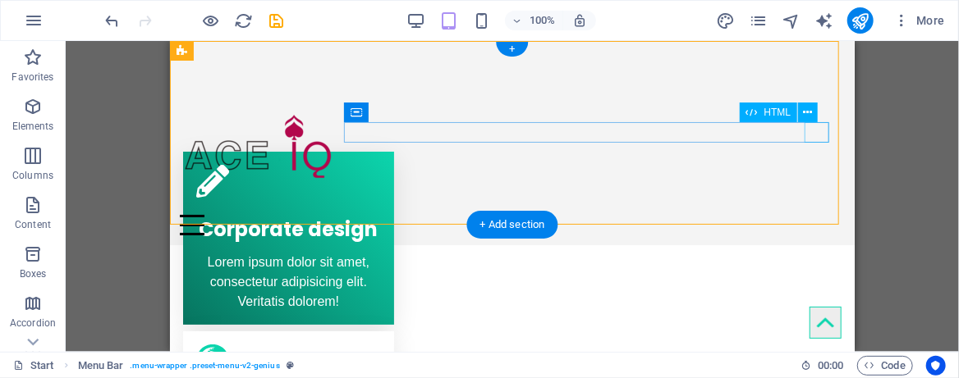
click at [812, 214] on div "Menu" at bounding box center [511, 224] width 665 height 21
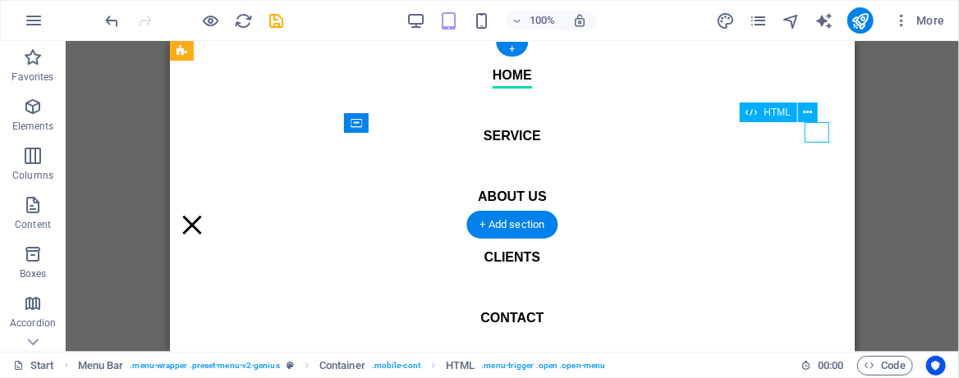
click at [204, 214] on div "Menu" at bounding box center [191, 224] width 25 height 21
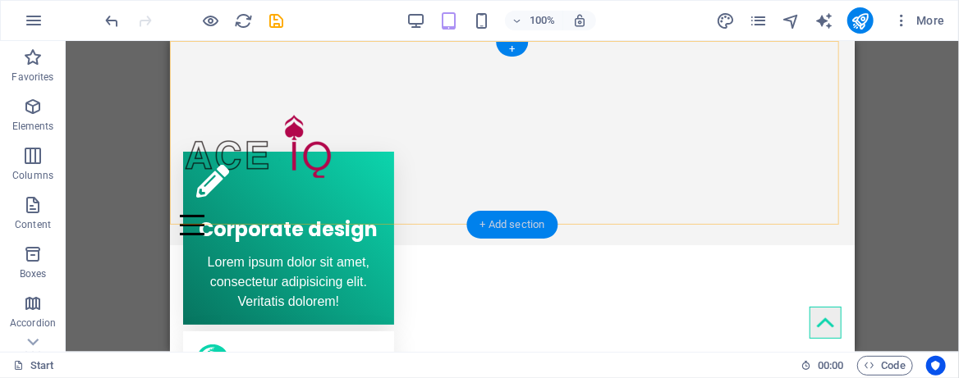
click at [497, 223] on div "+ Add section" at bounding box center [512, 225] width 91 height 28
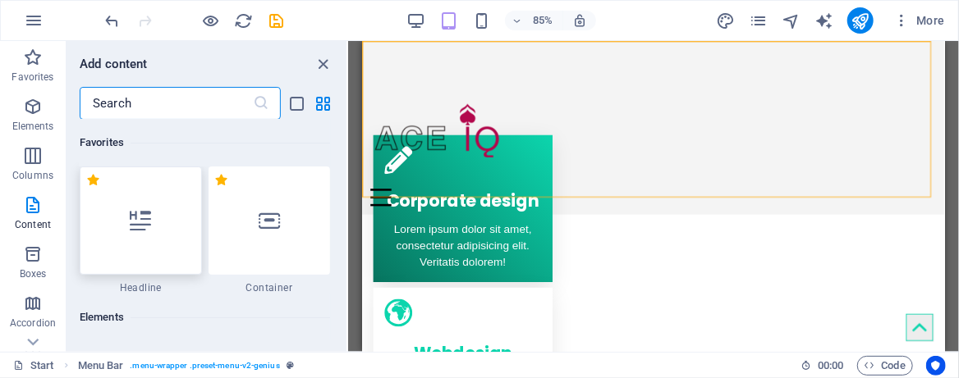
click at [159, 226] on body "[DOMAIN_NAME] Start Favorites Elements Columns Content Boxes Accordion Tables F…" at bounding box center [479, 189] width 959 height 378
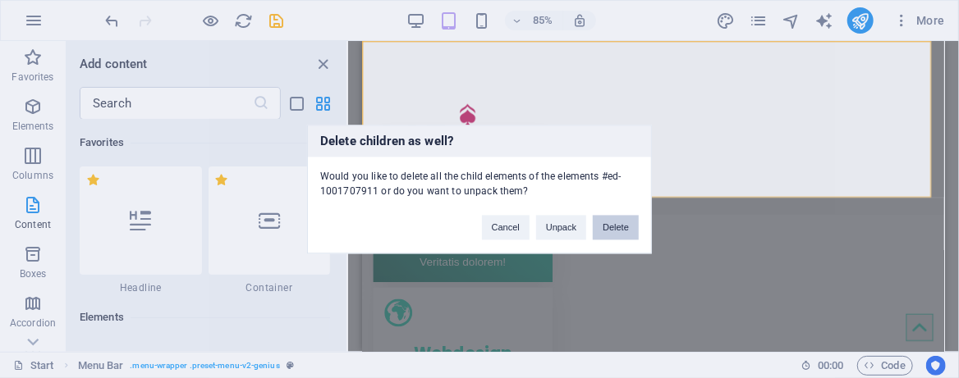
click at [605, 232] on button "Delete" at bounding box center [616, 227] width 46 height 25
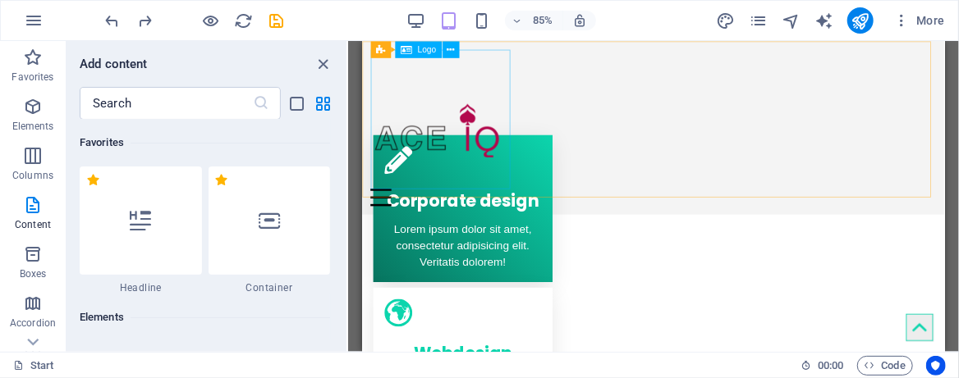
click at [428, 47] on span "Logo" at bounding box center [427, 49] width 19 height 8
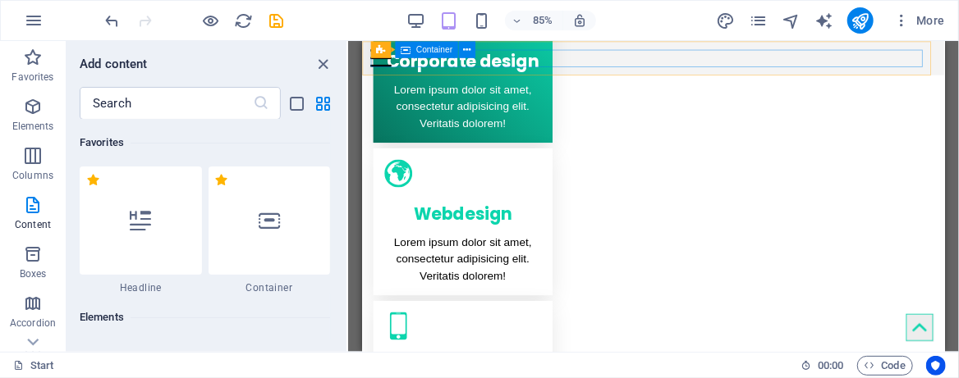
click at [432, 49] on span "Container" at bounding box center [434, 49] width 36 height 8
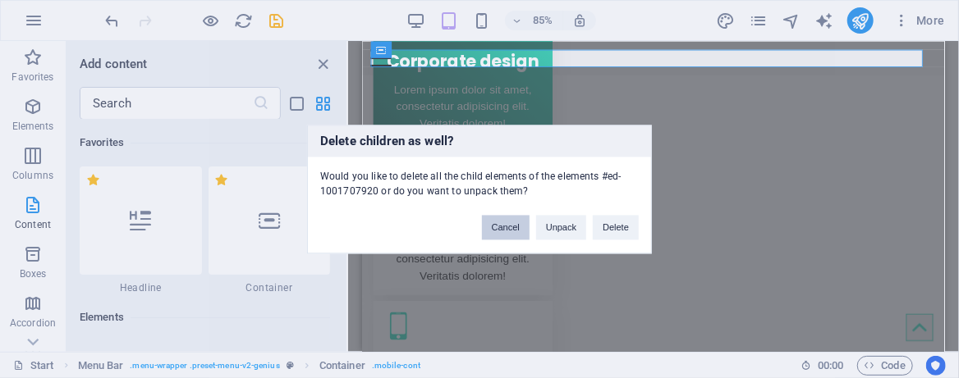
click at [506, 235] on button "Cancel" at bounding box center [506, 227] width 48 height 25
click at [501, 222] on button "Cancel" at bounding box center [506, 227] width 48 height 25
click at [501, 225] on button "Cancel" at bounding box center [506, 227] width 48 height 25
click at [671, 213] on div "Delete children as well? Would you like to delete all the child elements of the…" at bounding box center [479, 189] width 959 height 378
click at [561, 224] on button "Unpack" at bounding box center [561, 227] width 50 height 25
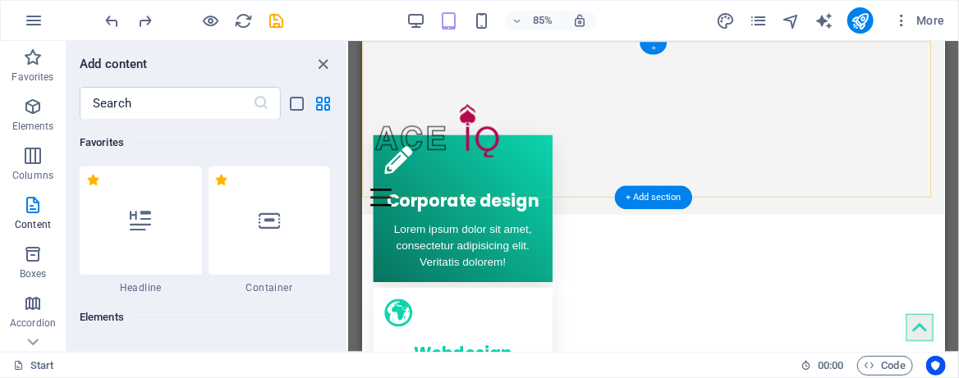
click at [656, 44] on div "+" at bounding box center [652, 48] width 27 height 12
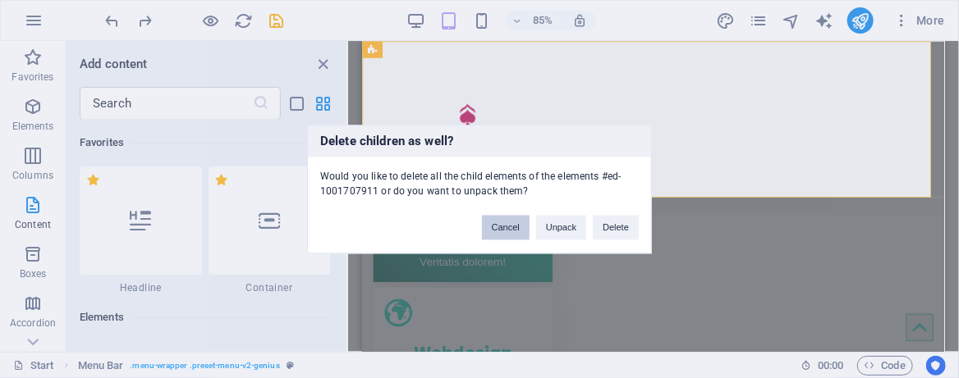
click at [519, 233] on button "Cancel" at bounding box center [506, 227] width 48 height 25
click at [499, 230] on button "Cancel" at bounding box center [506, 227] width 48 height 25
click at [499, 229] on button "Cancel" at bounding box center [506, 227] width 48 height 25
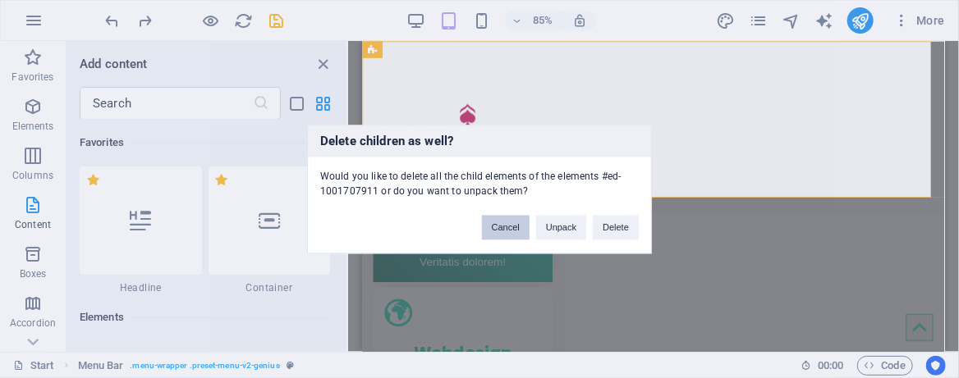
click at [499, 228] on button "Cancel" at bounding box center [506, 227] width 48 height 25
click at [758, 97] on div "Delete children as well? Would you like to delete all the child elements of the…" at bounding box center [479, 189] width 959 height 378
drag, startPoint x: 570, startPoint y: 227, endPoint x: 249, endPoint y: 224, distance: 320.9
click at [570, 227] on button "Unpack" at bounding box center [561, 227] width 50 height 25
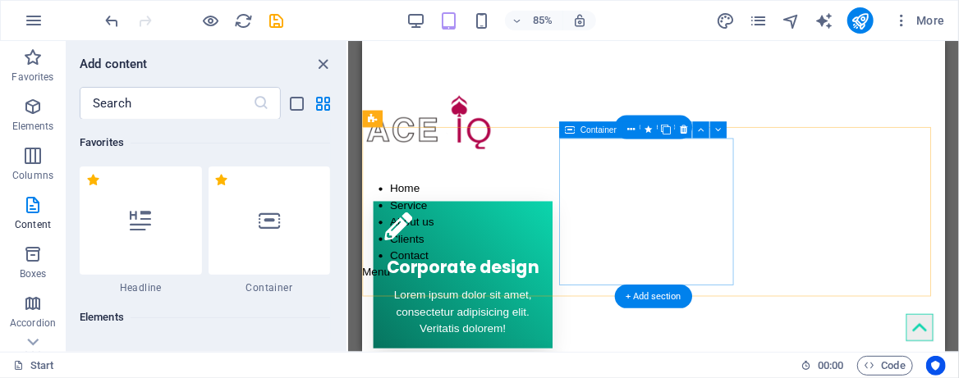
scroll to position [109, 0]
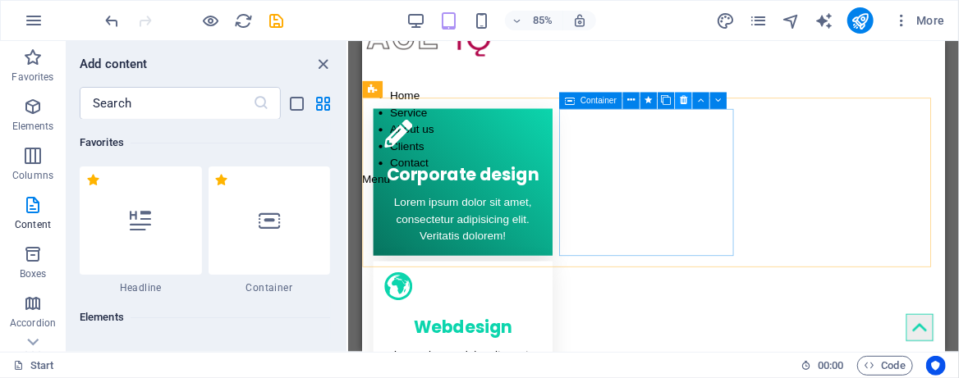
click at [684, 101] on icon at bounding box center [682, 100] width 7 height 15
click at [684, 98] on icon at bounding box center [682, 100] width 7 height 15
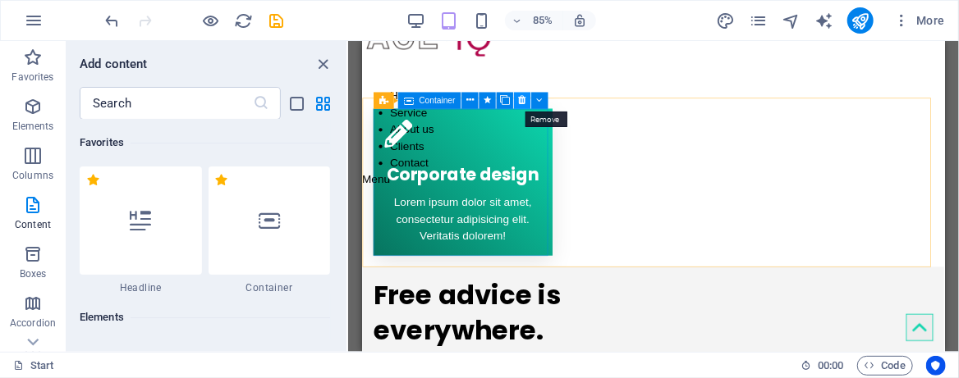
click at [517, 98] on button at bounding box center [522, 100] width 16 height 16
click at [521, 98] on icon at bounding box center [522, 100] width 7 height 15
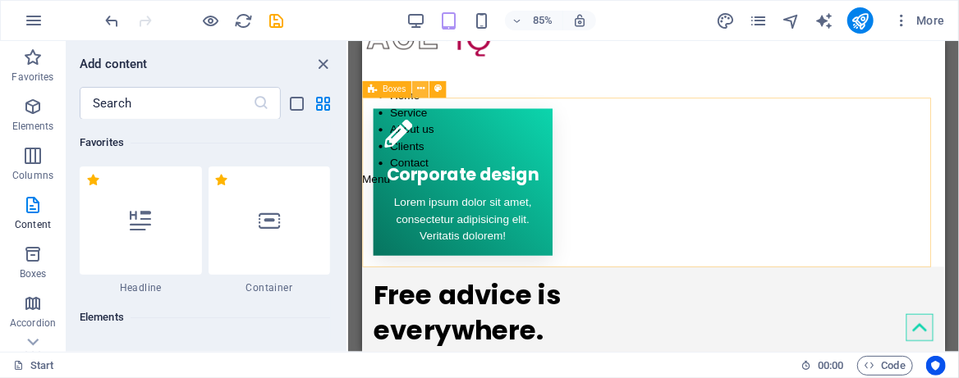
click at [424, 88] on button at bounding box center [420, 88] width 16 height 16
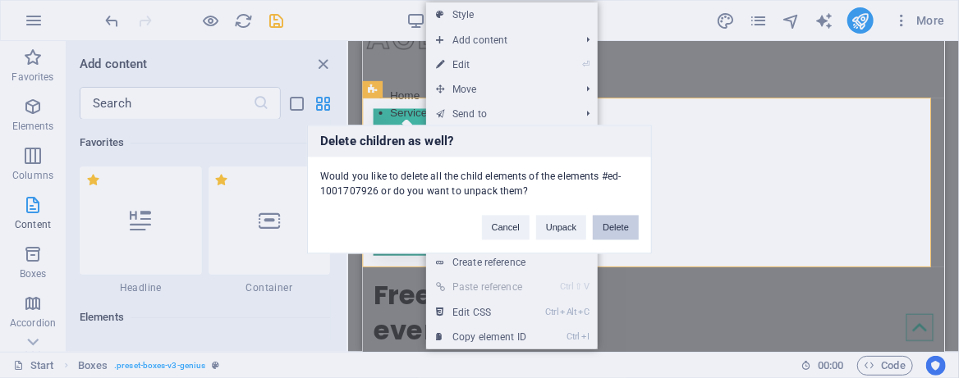
click at [611, 223] on button "Delete" at bounding box center [616, 227] width 46 height 25
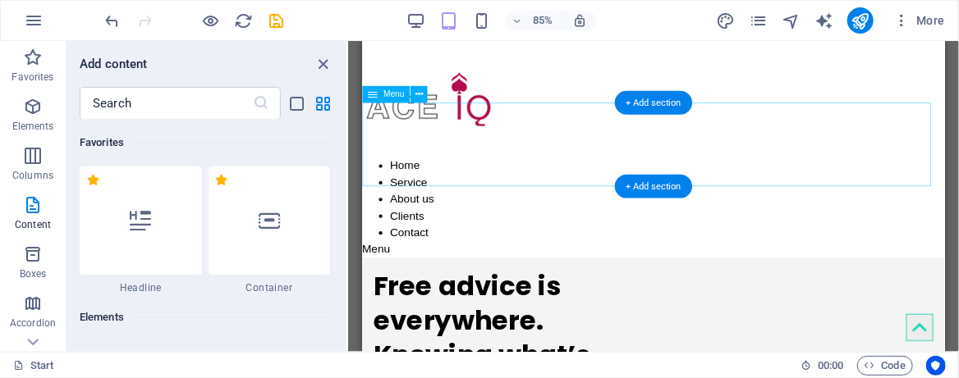
scroll to position [0, 0]
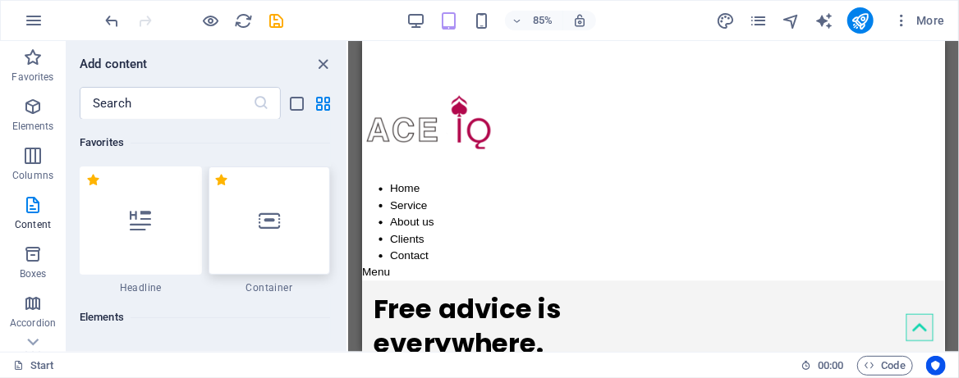
click at [307, 231] on div at bounding box center [269, 221] width 122 height 108
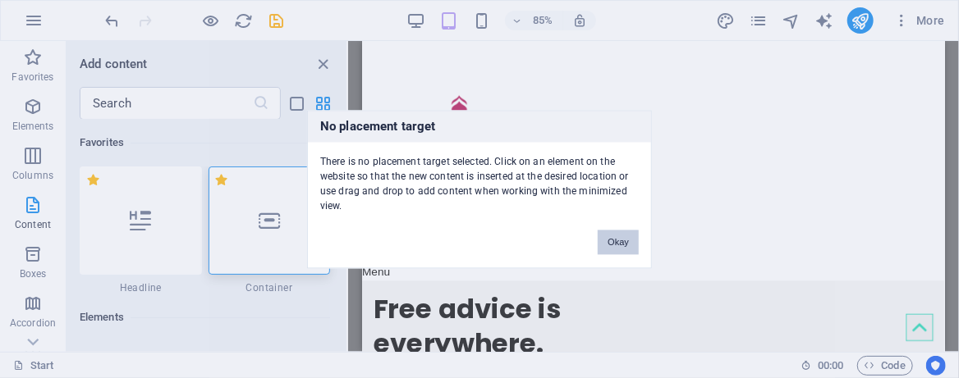
click at [615, 242] on button "Okay" at bounding box center [617, 242] width 41 height 25
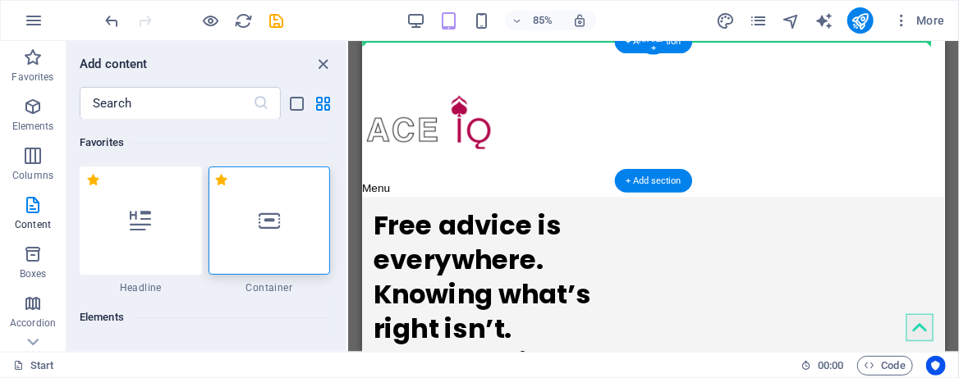
drag, startPoint x: 598, startPoint y: 259, endPoint x: 984, endPoint y: 100, distance: 417.0
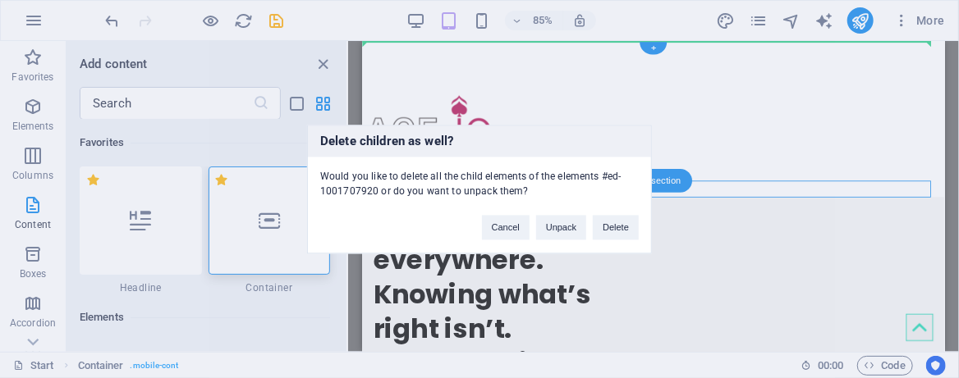
drag, startPoint x: 400, startPoint y: 217, endPoint x: 895, endPoint y: 80, distance: 514.3
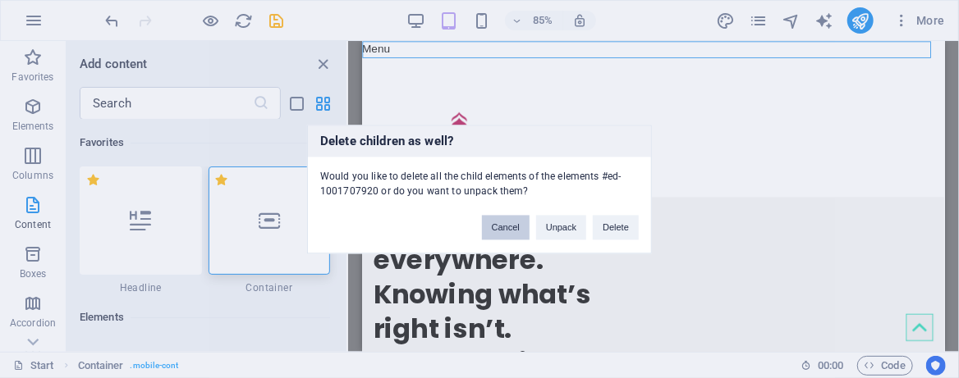
click at [520, 226] on button "Cancel" at bounding box center [506, 227] width 48 height 25
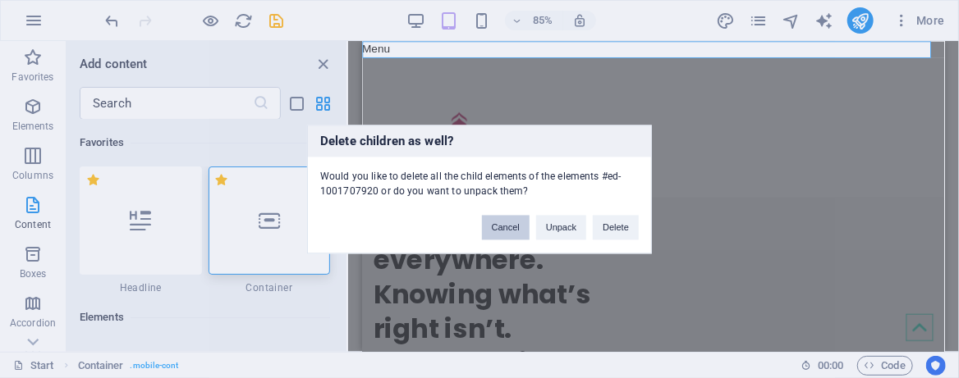
click at [526, 226] on button "Cancel" at bounding box center [506, 227] width 48 height 25
click at [517, 227] on button "Cancel" at bounding box center [506, 227] width 48 height 25
click at [511, 229] on button "Cancel" at bounding box center [506, 227] width 48 height 25
click at [424, 107] on div "Delete children as well? Would you like to delete all the child elements of the…" at bounding box center [479, 189] width 959 height 378
drag, startPoint x: 300, startPoint y: 89, endPoint x: 288, endPoint y: 78, distance: 16.8
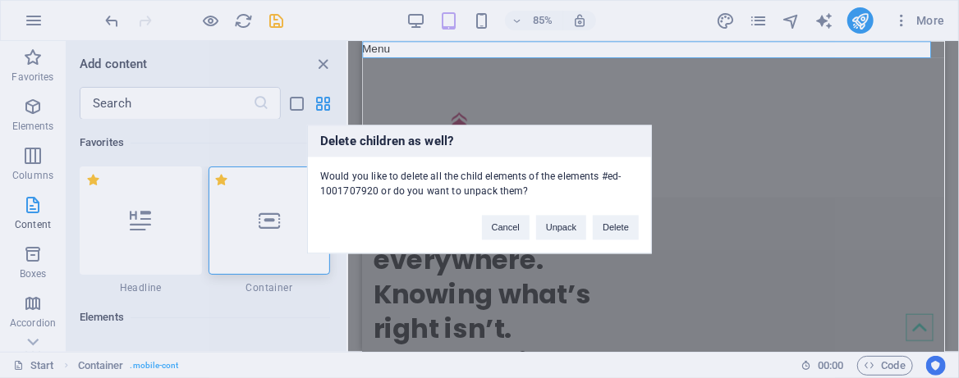
click at [300, 89] on div "Delete children as well? Would you like to delete all the child elements of the…" at bounding box center [479, 189] width 959 height 378
click at [288, 78] on div "Delete children as well? Would you like to delete all the child elements of the…" at bounding box center [479, 189] width 959 height 378
click at [323, 59] on div "Delete children as well? Would you like to delete all the child elements of the…" at bounding box center [479, 189] width 959 height 378
click at [608, 231] on button "Delete" at bounding box center [616, 227] width 46 height 25
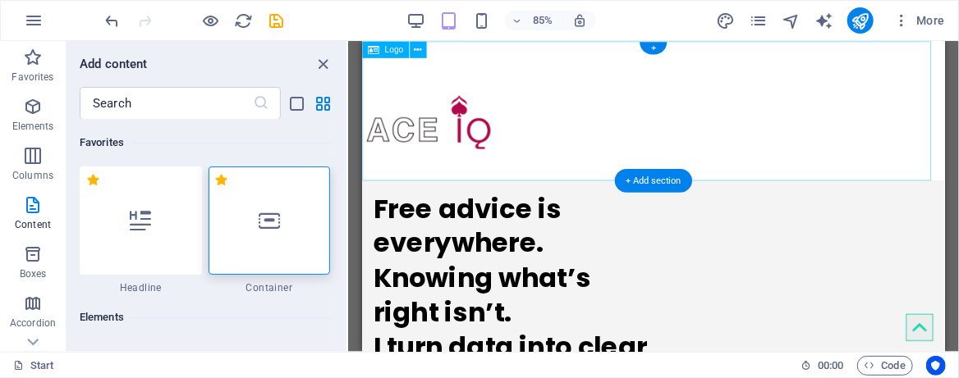
click at [479, 136] on div at bounding box center [704, 122] width 684 height 164
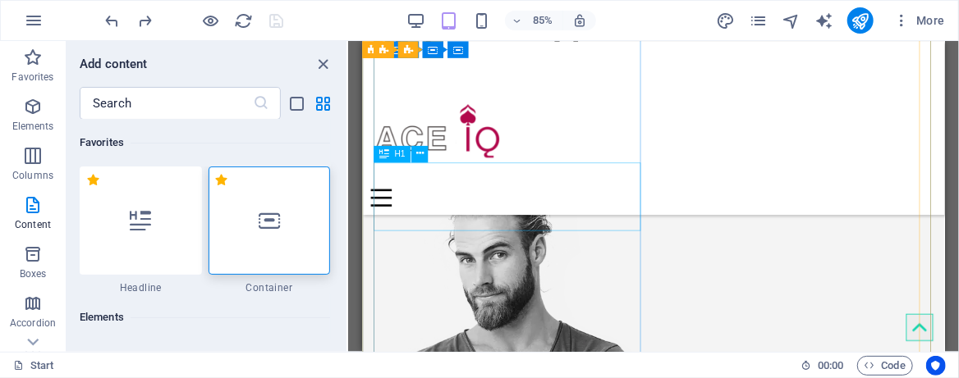
scroll to position [202, 0]
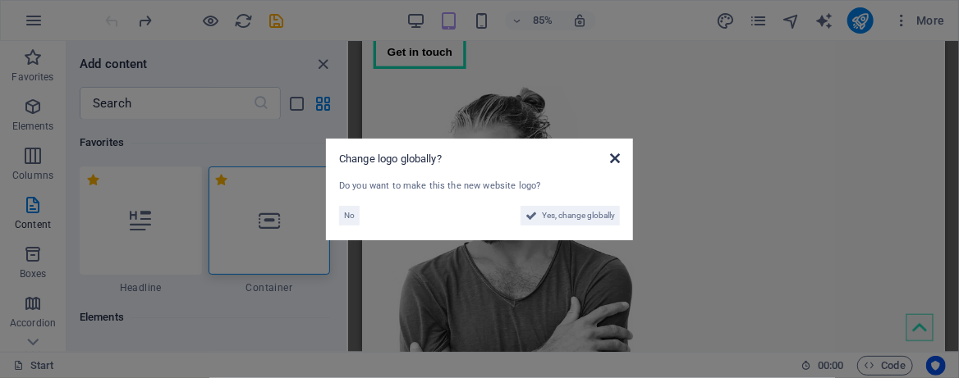
click at [615, 153] on icon at bounding box center [615, 158] width 10 height 13
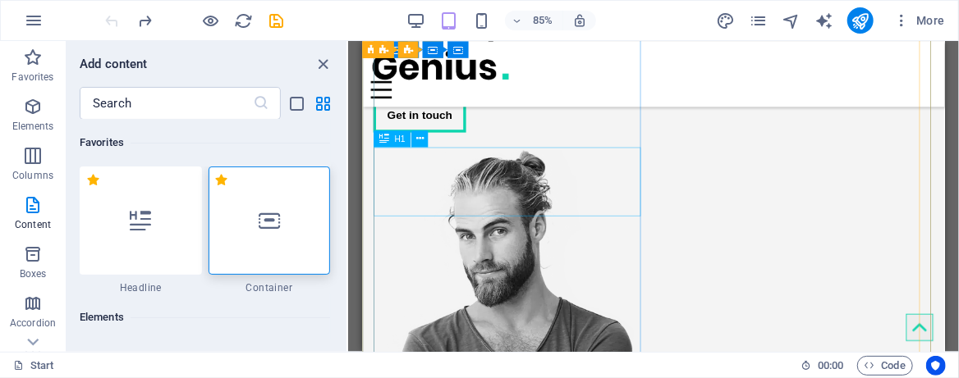
scroll to position [92, 0]
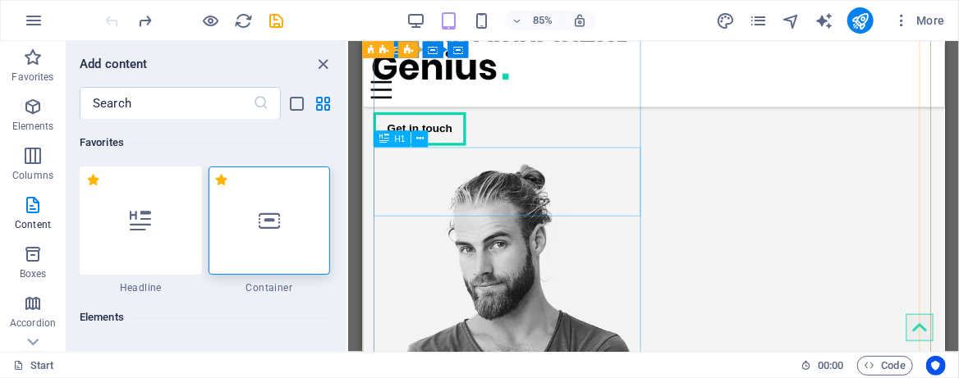
click at [515, 99] on div "We turn your ideas into reality" at bounding box center [536, 58] width 323 height 81
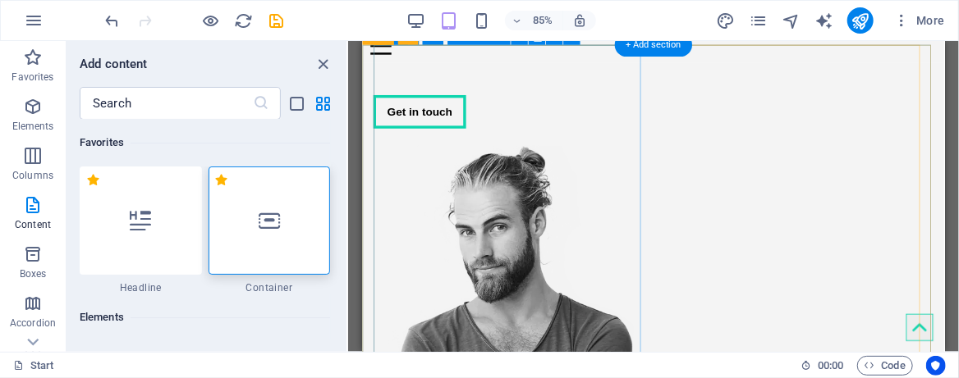
scroll to position [0, 0]
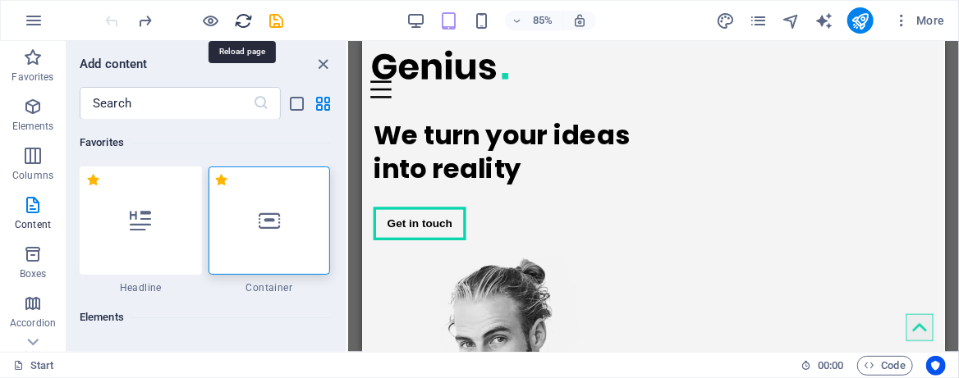
click at [249, 17] on icon "reload" at bounding box center [244, 20] width 19 height 19
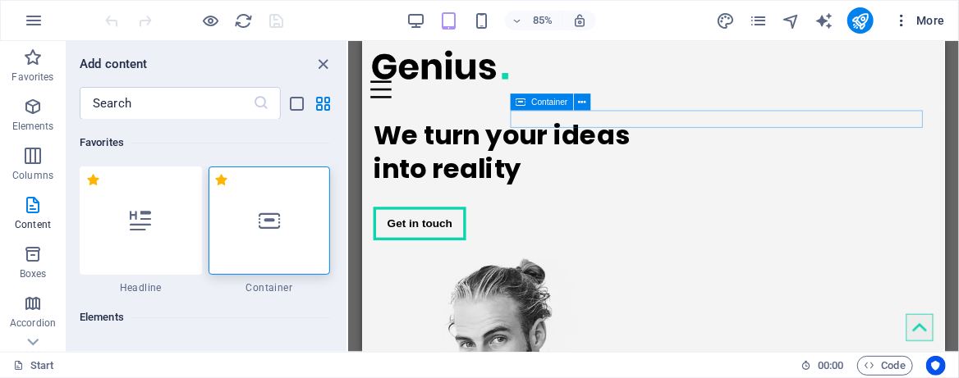
click at [898, 14] on icon "button" at bounding box center [901, 20] width 16 height 16
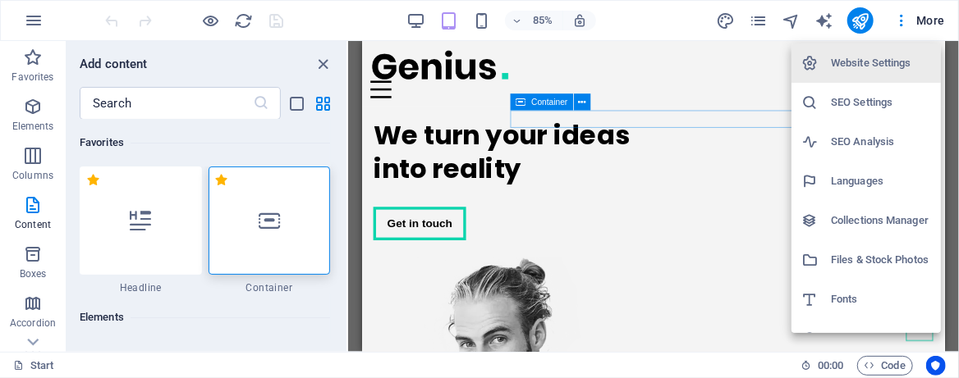
click at [853, 144] on h6 "SEO Analysis" at bounding box center [880, 142] width 100 height 20
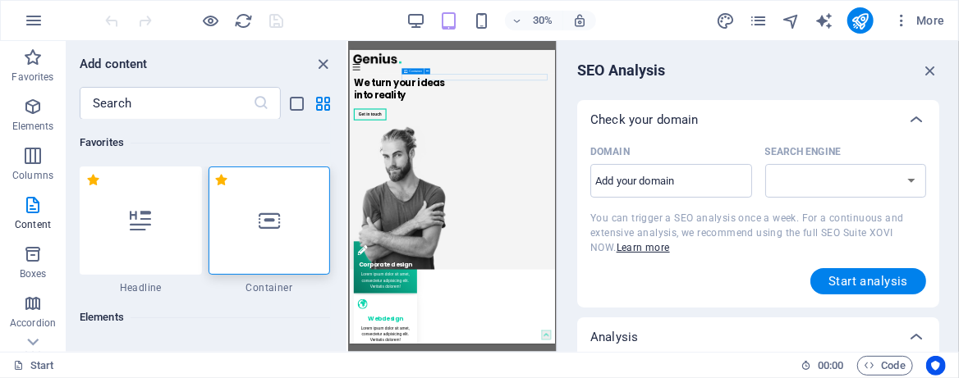
select select "[DOMAIN_NAME]"
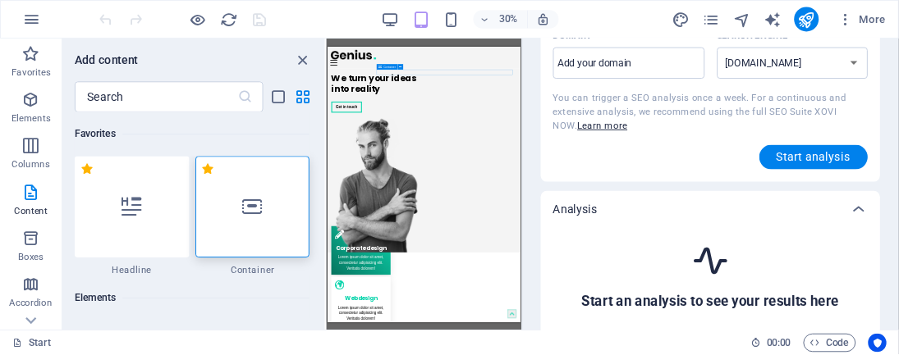
scroll to position [218, 0]
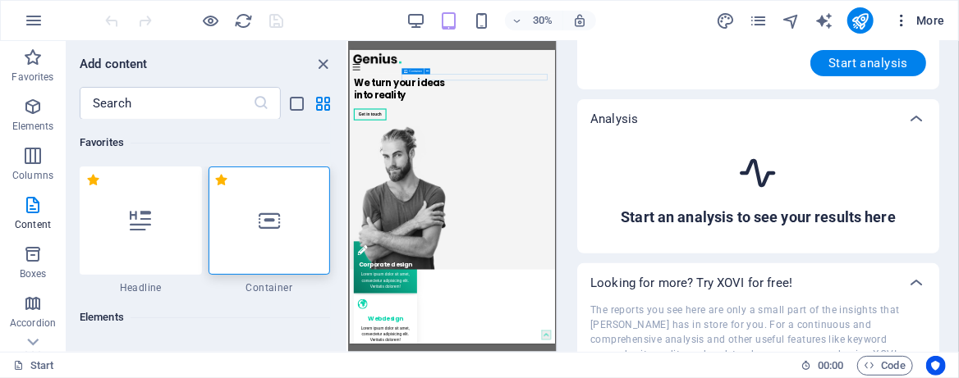
click at [904, 19] on icon "button" at bounding box center [901, 20] width 16 height 16
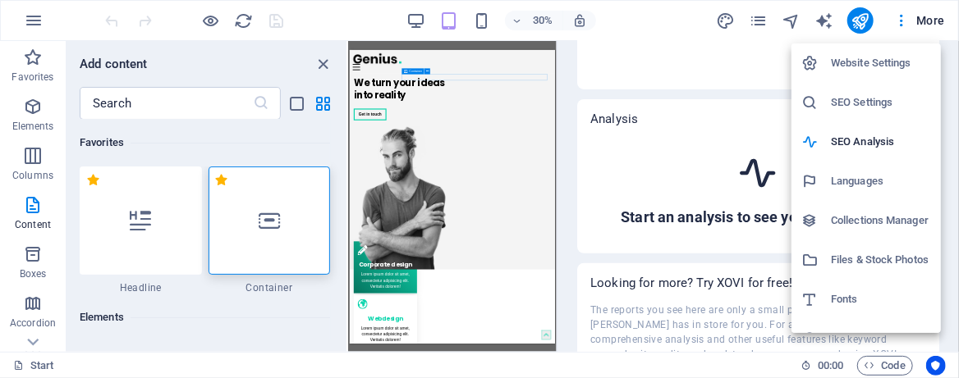
click at [869, 90] on li "SEO Settings" at bounding box center [865, 102] width 149 height 39
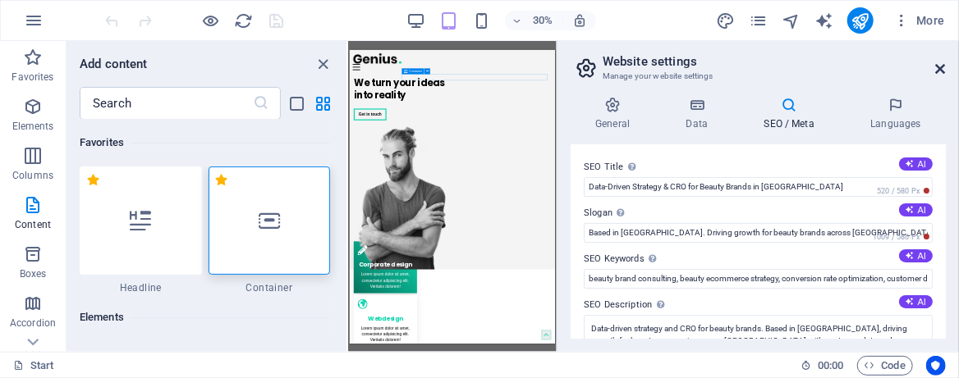
click at [942, 64] on icon at bounding box center [941, 68] width 10 height 13
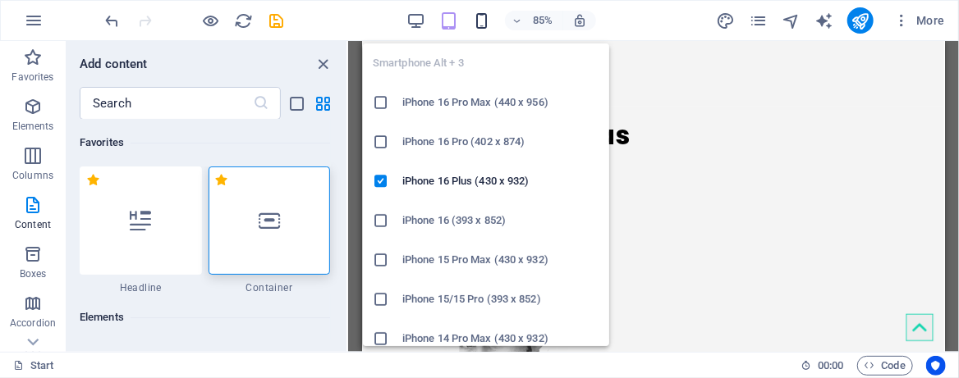
click at [483, 16] on icon "button" at bounding box center [481, 20] width 19 height 19
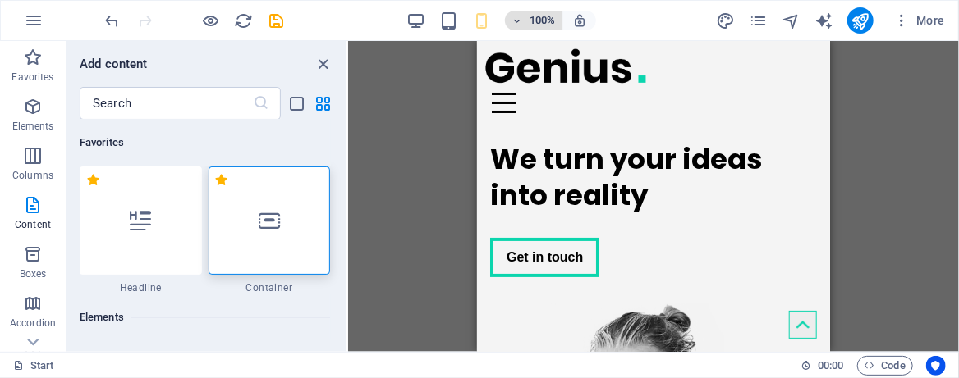
click at [521, 20] on icon "button" at bounding box center [516, 21] width 11 height 11
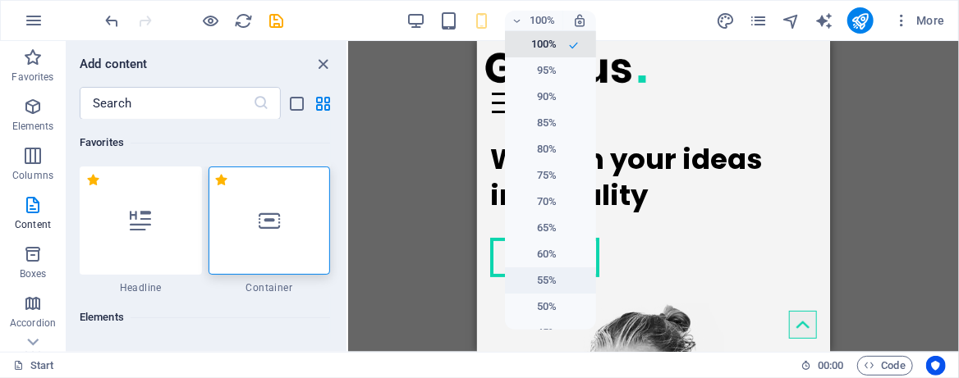
click at [533, 274] on h6 "55%" at bounding box center [536, 281] width 42 height 20
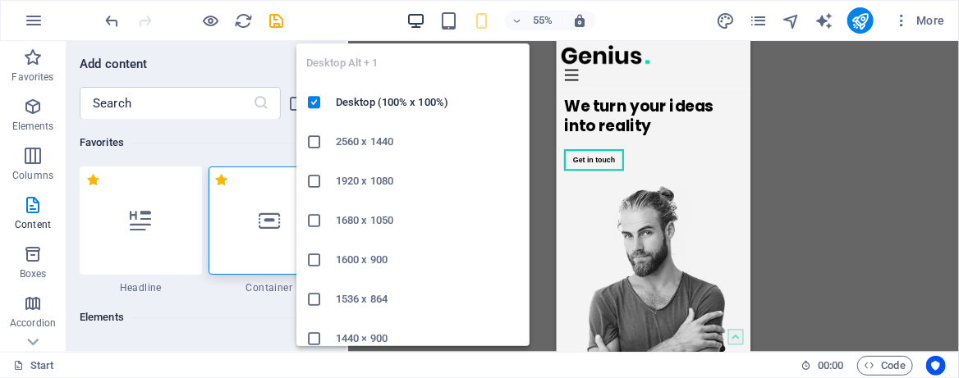
click at [410, 16] on icon "button" at bounding box center [415, 20] width 19 height 19
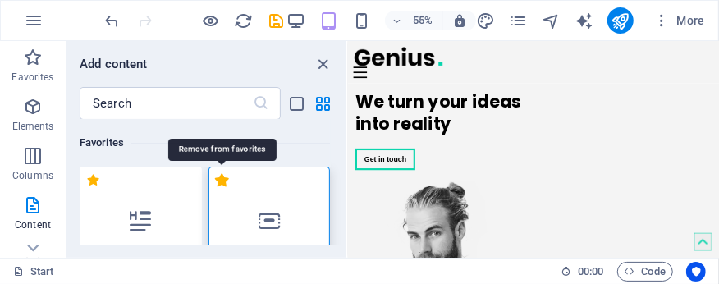
click at [222, 181] on label "1 Star" at bounding box center [222, 180] width 14 height 14
click at [215, 189] on input "1 Star" at bounding box center [214, 189] width 1 height 1
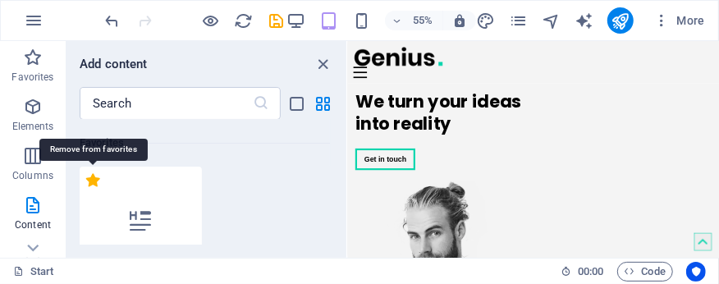
click at [90, 179] on label "1 Star" at bounding box center [93, 180] width 14 height 14
click at [86, 189] on input "1 Star" at bounding box center [85, 189] width 1 height 1
radio input "false"
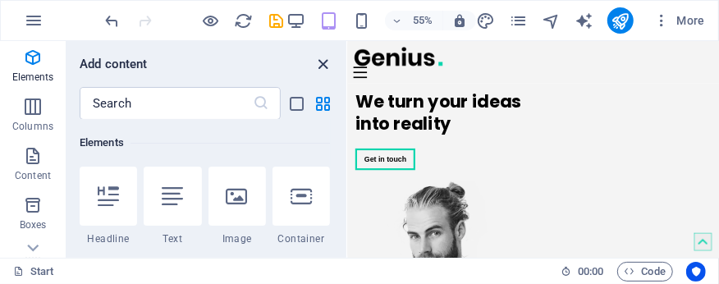
click at [321, 63] on icon "close panel" at bounding box center [323, 64] width 19 height 19
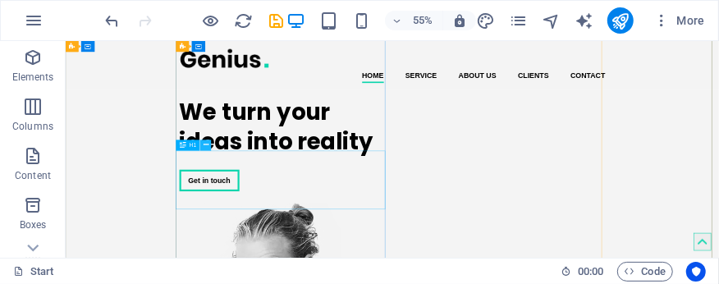
click at [206, 145] on icon at bounding box center [206, 145] width 5 height 10
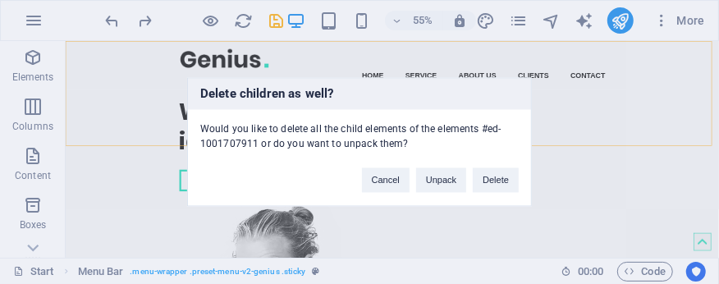
click at [434, 138] on div "Would you like to delete all the child elements of the elements #ed-1001707911 …" at bounding box center [359, 131] width 343 height 42
click at [442, 176] on button "Unpack" at bounding box center [441, 180] width 50 height 25
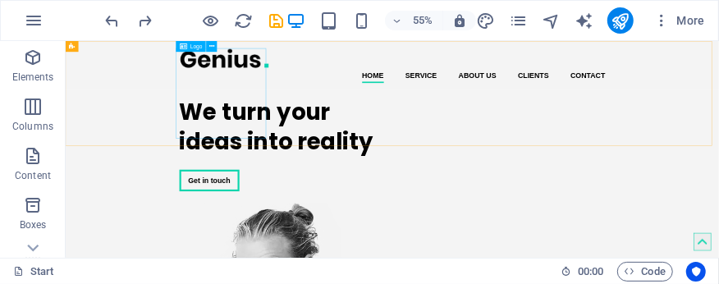
click at [185, 46] on icon at bounding box center [183, 46] width 7 height 11
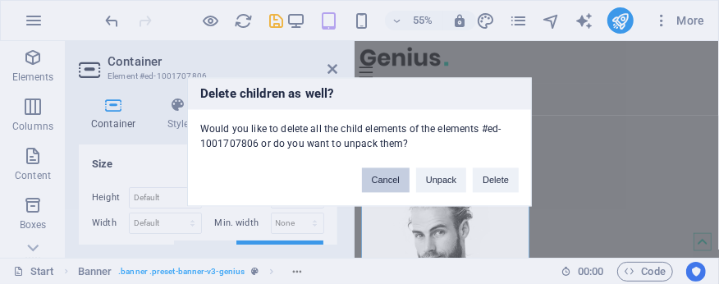
click at [396, 178] on button "Cancel" at bounding box center [386, 180] width 48 height 25
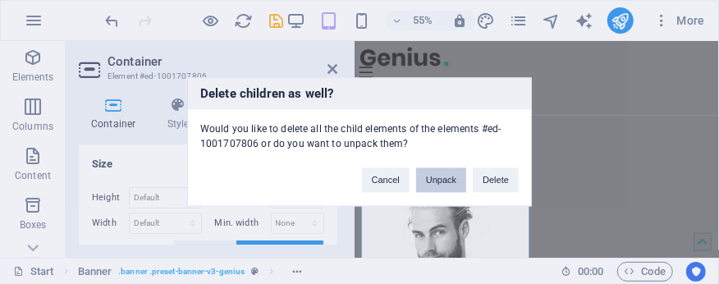
click at [433, 178] on button "Unpack" at bounding box center [441, 180] width 50 height 25
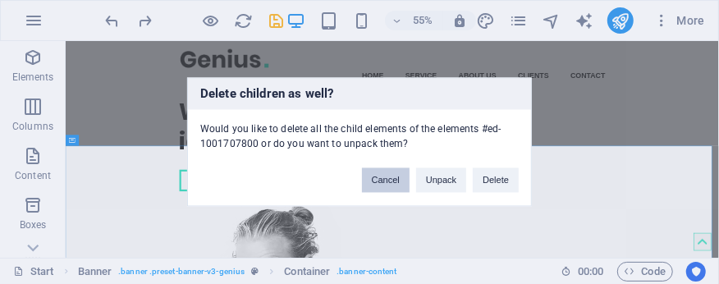
click at [379, 177] on button "Cancel" at bounding box center [386, 180] width 48 height 25
click at [131, 182] on div "Delete children as well? Would you like to delete all the child elements of the…" at bounding box center [359, 142] width 719 height 284
click at [131, 181] on div "Delete children as well? Would you like to delete all the child elements of the…" at bounding box center [359, 142] width 719 height 284
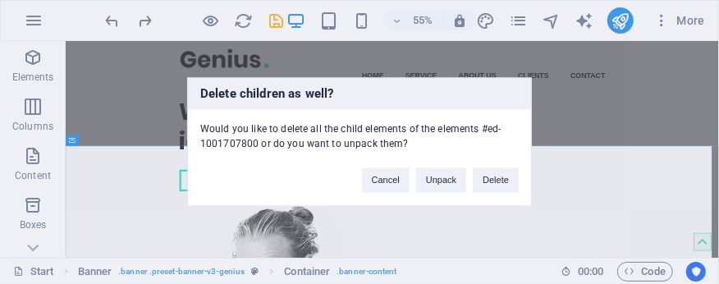
click at [338, 110] on div "Would you like to delete all the child elements of the elements #ed-1001707800 …" at bounding box center [359, 131] width 343 height 42
click at [433, 94] on h3 "Delete children as well?" at bounding box center [359, 94] width 343 height 31
click at [441, 179] on button "Unpack" at bounding box center [441, 180] width 50 height 25
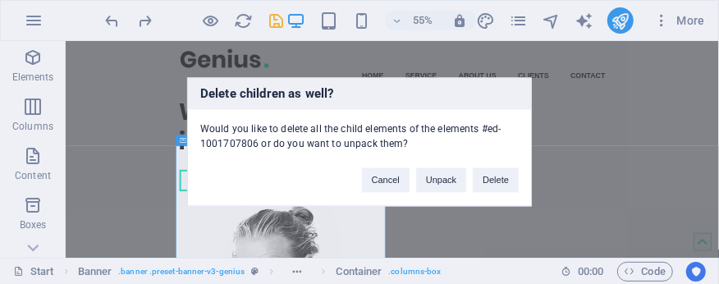
click at [149, 119] on div "Delete children as well? Would you like to delete all the child elements of the…" at bounding box center [359, 142] width 719 height 284
click at [439, 186] on button "Unpack" at bounding box center [441, 180] width 50 height 25
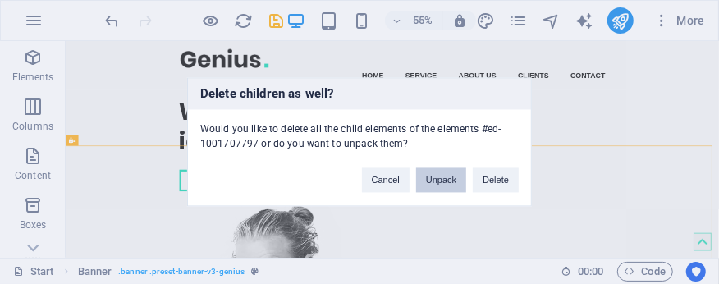
click at [448, 177] on button "Unpack" at bounding box center [441, 180] width 50 height 25
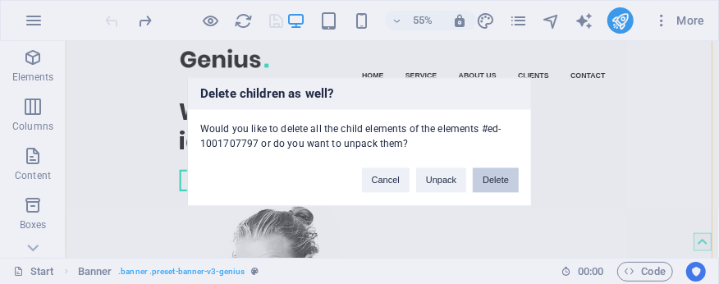
click at [498, 185] on button "Delete" at bounding box center [496, 180] width 46 height 25
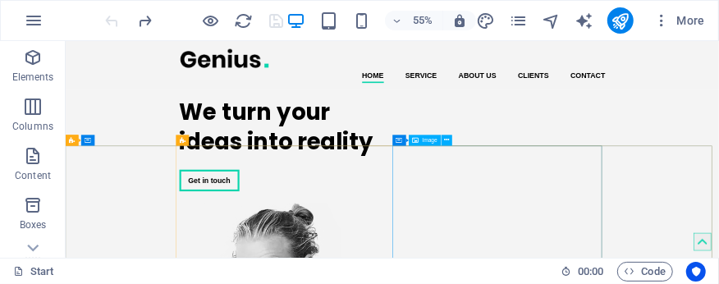
click at [428, 140] on span "Image" at bounding box center [430, 141] width 15 height 6
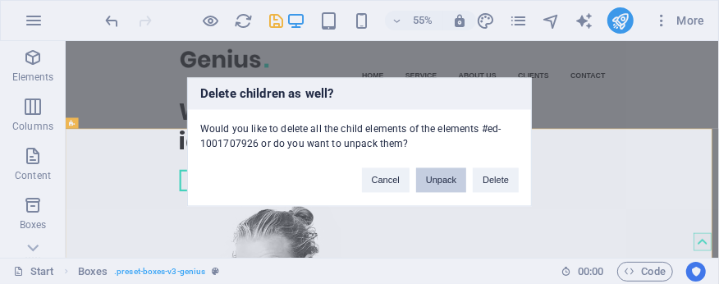
click at [432, 174] on button "Unpack" at bounding box center [441, 180] width 50 height 25
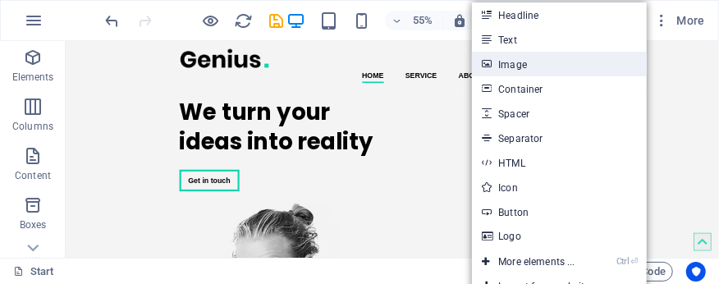
click at [516, 57] on link "Image" at bounding box center [559, 64] width 174 height 25
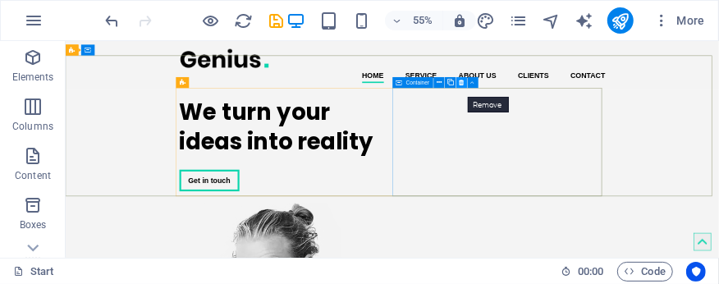
click at [464, 83] on button at bounding box center [461, 82] width 11 height 11
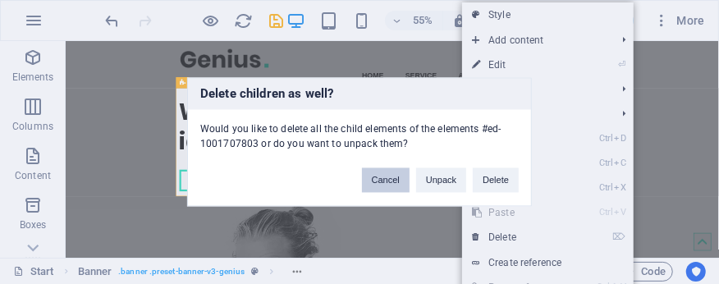
click at [387, 181] on button "Cancel" at bounding box center [386, 180] width 48 height 25
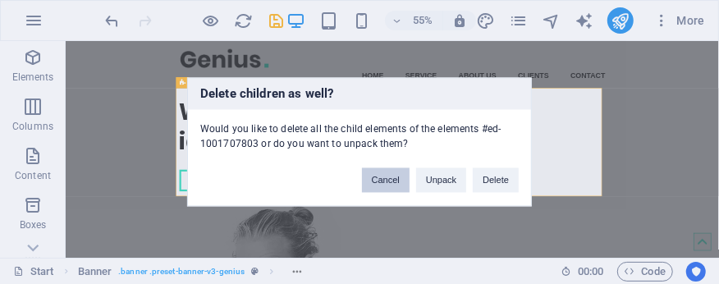
click at [395, 177] on button "Cancel" at bounding box center [386, 180] width 48 height 25
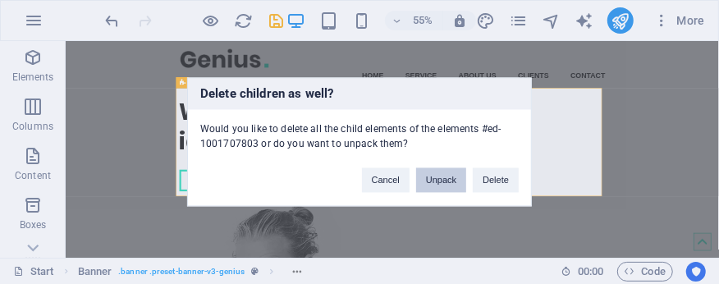
click at [430, 174] on button "Unpack" at bounding box center [441, 180] width 50 height 25
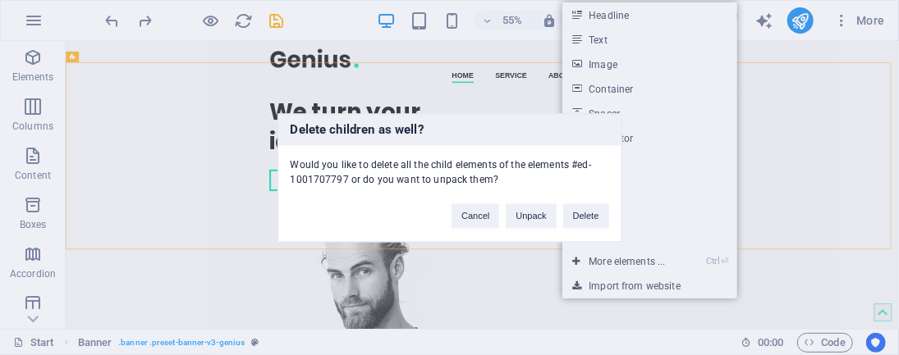
click at [655, 264] on div "Delete children as well? Would you like to delete all the child elements of the…" at bounding box center [449, 177] width 899 height 355
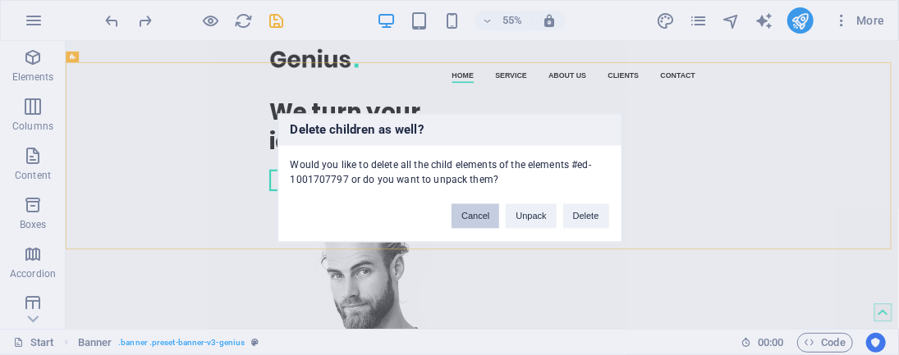
click at [486, 213] on button "Cancel" at bounding box center [475, 216] width 48 height 25
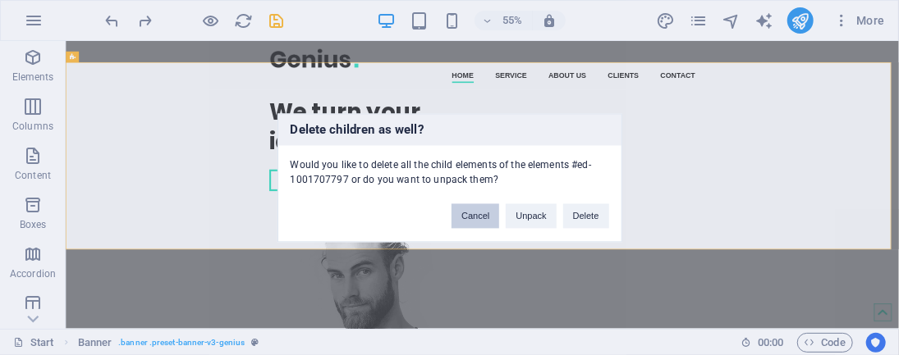
click at [473, 211] on button "Cancel" at bounding box center [475, 216] width 48 height 25
click at [473, 210] on button "Cancel" at bounding box center [475, 216] width 48 height 25
click at [542, 213] on button "Unpack" at bounding box center [531, 216] width 50 height 25
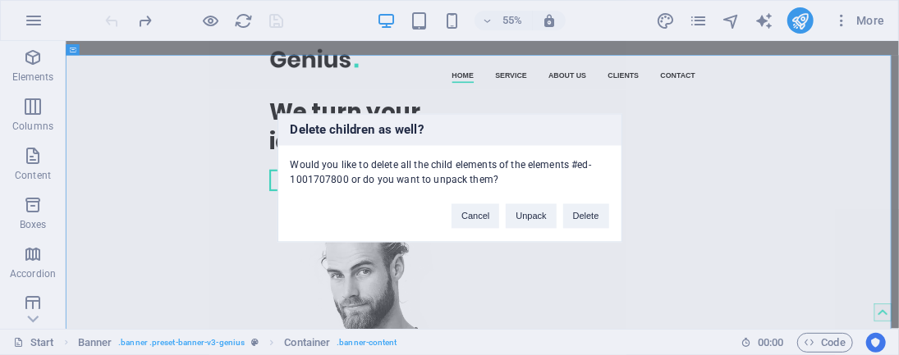
click at [679, 213] on div "Delete children as well? Would you like to delete all the child elements of the…" at bounding box center [449, 177] width 899 height 355
click at [479, 216] on button "Cancel" at bounding box center [475, 216] width 48 height 25
click at [478, 216] on button "Cancel" at bounding box center [475, 216] width 48 height 25
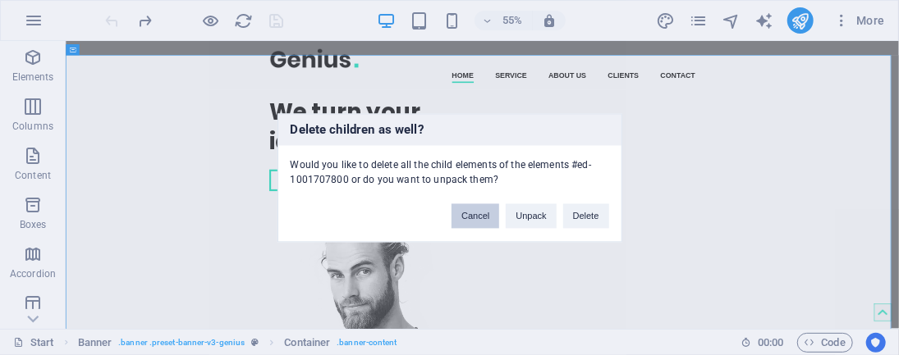
click at [478, 216] on button "Cancel" at bounding box center [475, 216] width 48 height 25
click at [36, 64] on div "Delete children as well? Would you like to delete all the child elements of the…" at bounding box center [449, 177] width 899 height 355
click at [43, 21] on div "Delete children as well? Would you like to delete all the child elements of the…" at bounding box center [449, 177] width 899 height 355
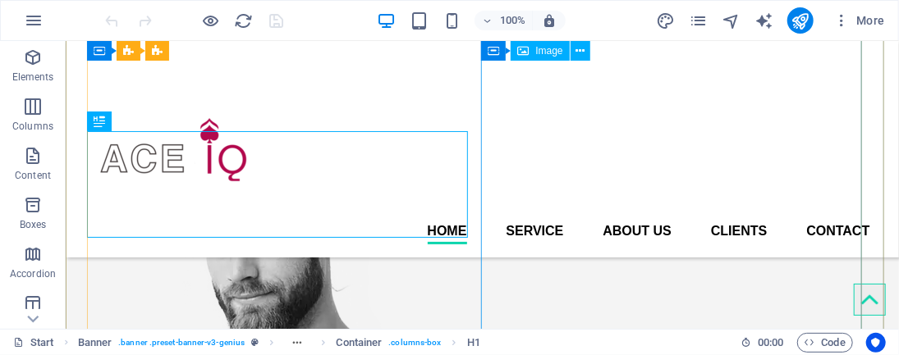
scroll to position [122, 0]
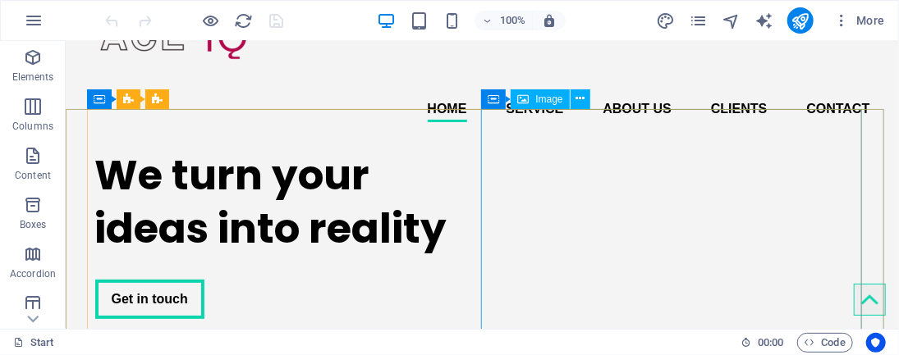
click at [549, 101] on span "Image" at bounding box center [548, 99] width 27 height 10
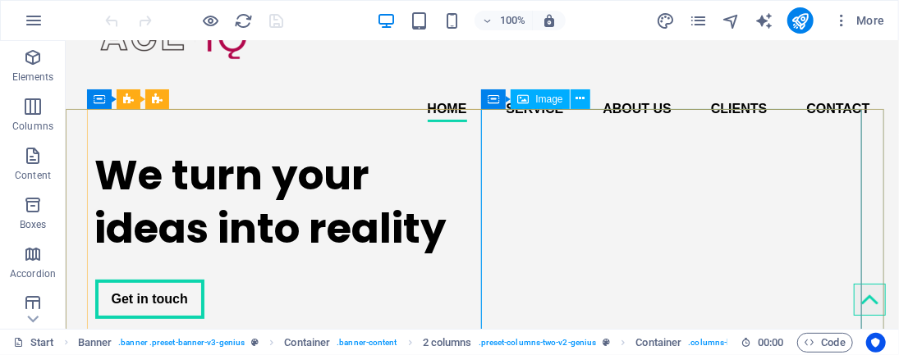
click at [551, 99] on span "Image" at bounding box center [548, 99] width 27 height 10
click at [524, 100] on icon at bounding box center [522, 99] width 11 height 20
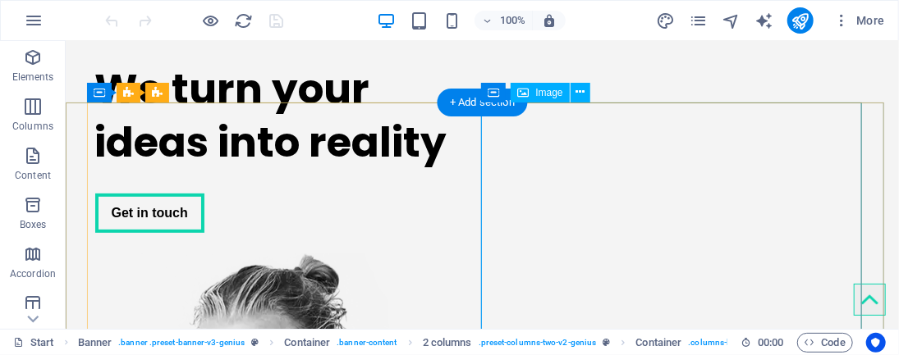
scroll to position [225, 0]
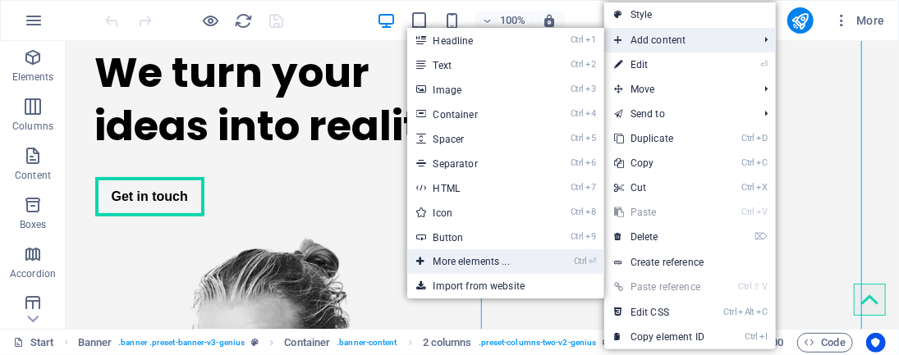
click at [509, 255] on link "Ctrl ⏎ More elements ..." at bounding box center [474, 261] width 135 height 25
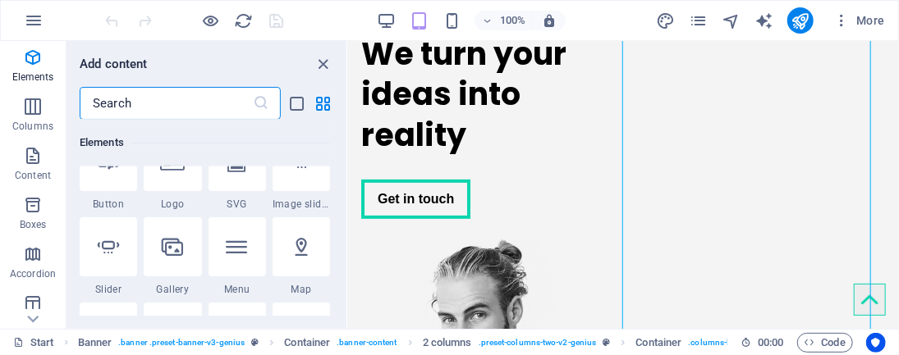
scroll to position [308, 0]
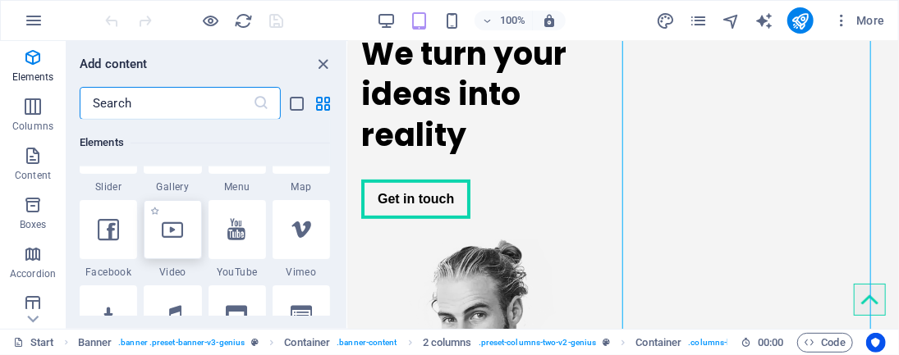
click at [175, 239] on icon at bounding box center [172, 229] width 21 height 21
select select "%"
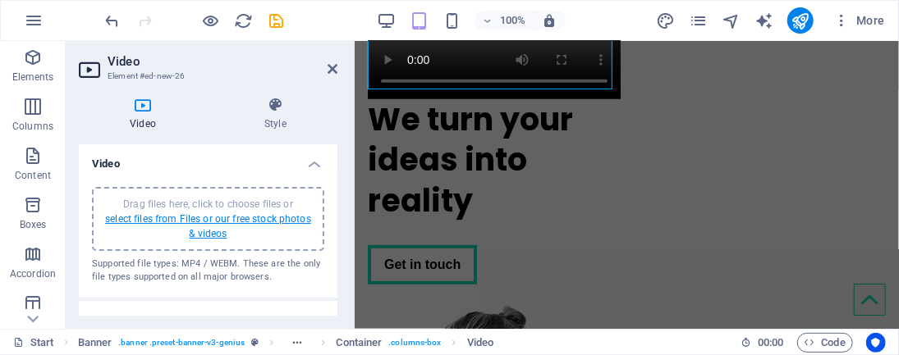
click at [204, 220] on link "select files from Files or our free stock photos & videos" at bounding box center [208, 226] width 206 height 26
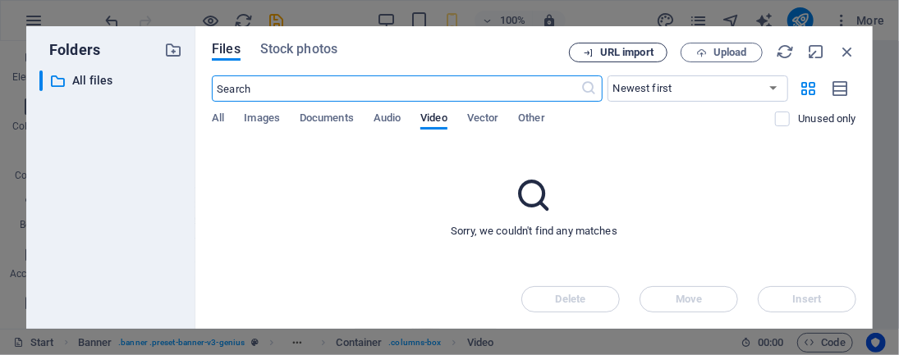
click at [611, 50] on span "URL import" at bounding box center [626, 53] width 53 height 10
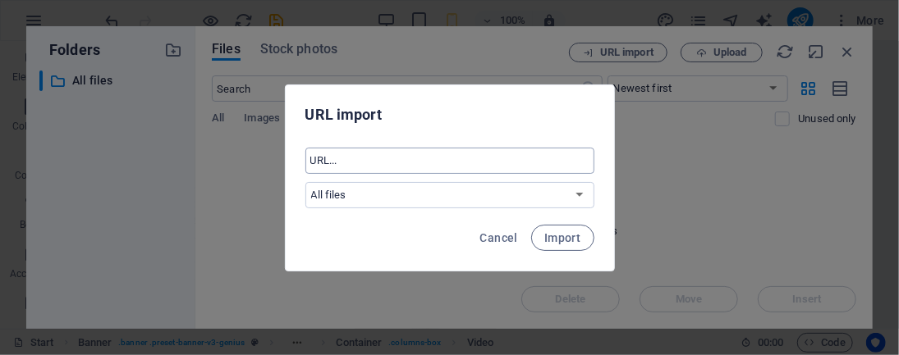
click at [427, 166] on input "text" at bounding box center [449, 161] width 289 height 26
paste input "https://youtu.be/c458mnK2HKM?si=CYKGtC8CalpASwDP"
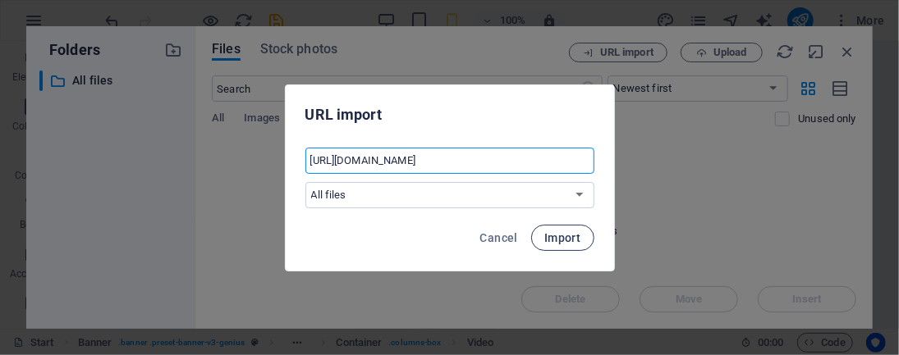
type input "https://youtu.be/c458mnK2HKM?si=CYKGtC8CalpASwDP"
click at [562, 232] on span "Import" at bounding box center [562, 237] width 36 height 13
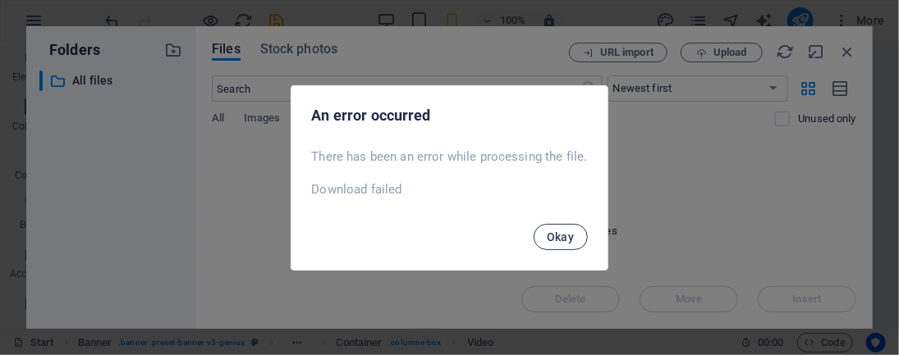
click at [565, 236] on span "Okay" at bounding box center [561, 237] width 28 height 13
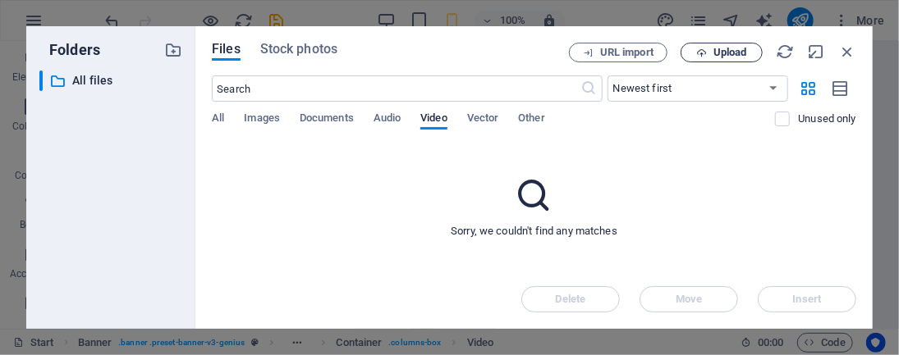
click at [711, 56] on span "Upload" at bounding box center [721, 53] width 67 height 11
